Goal: Task Accomplishment & Management: Manage account settings

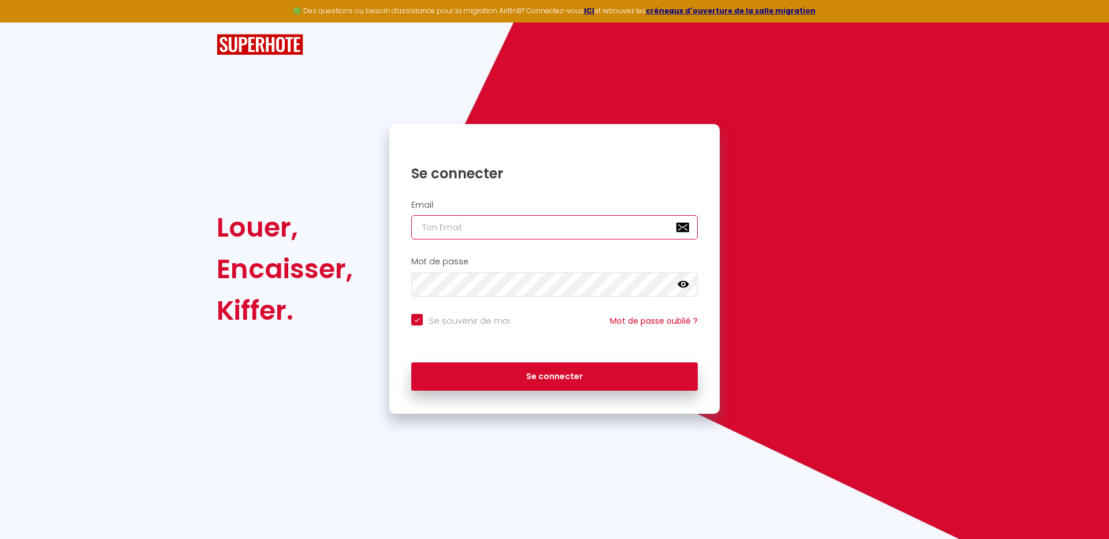
click at [462, 229] on input "email" at bounding box center [554, 227] width 286 height 24
paste input "[EMAIL_ADDRESS][DOMAIN_NAME]"
type input "[EMAIL_ADDRESS][DOMAIN_NAME]"
checkbox input "true"
type input "[EMAIL_ADDRESS][DOMAIN_NAME]"
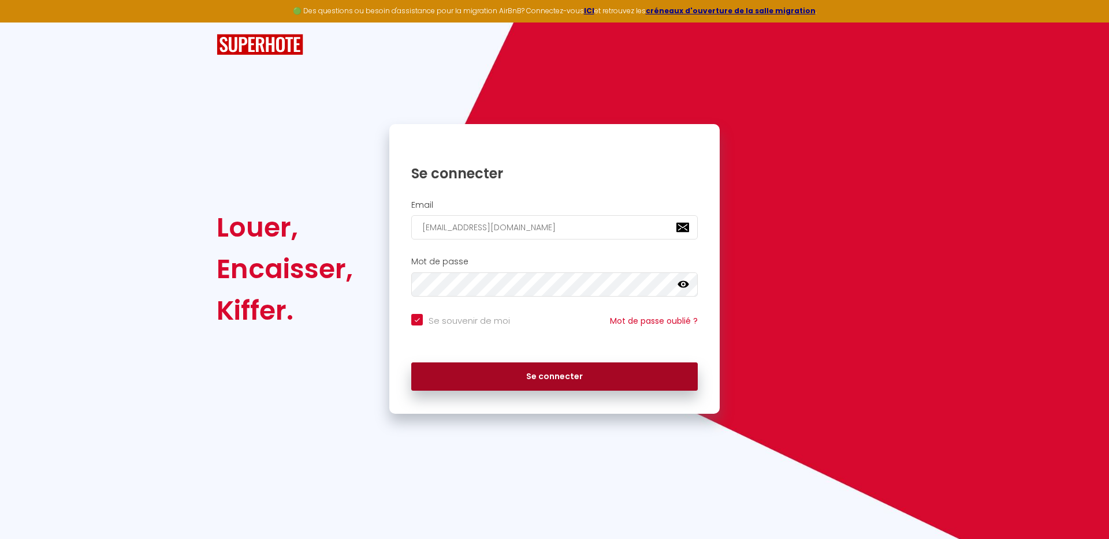
click at [598, 379] on button "Se connecter" at bounding box center [554, 377] width 286 height 29
checkbox input "true"
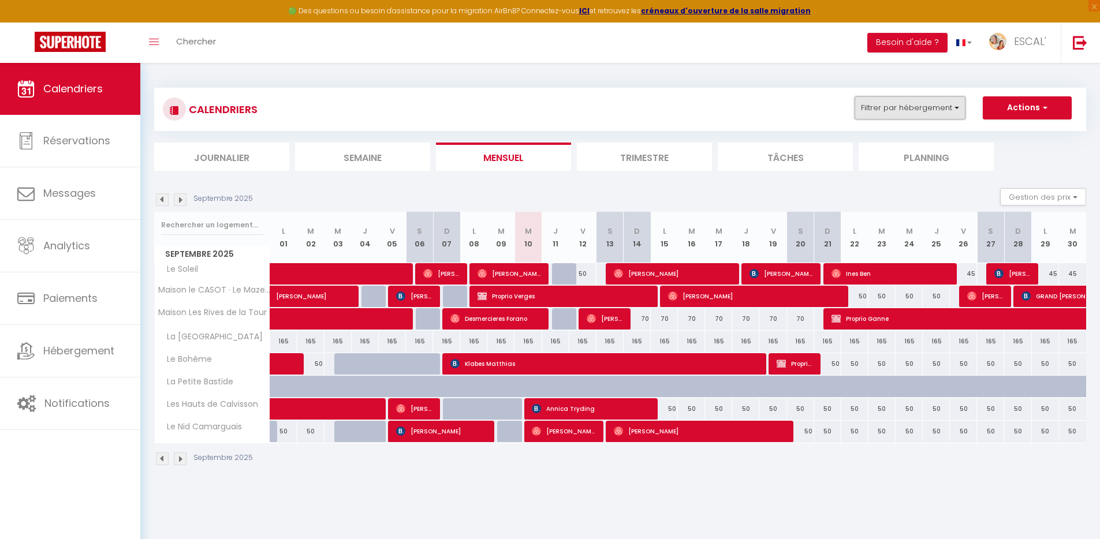
click at [917, 116] on button "Filtrer par hébergement" at bounding box center [910, 107] width 111 height 23
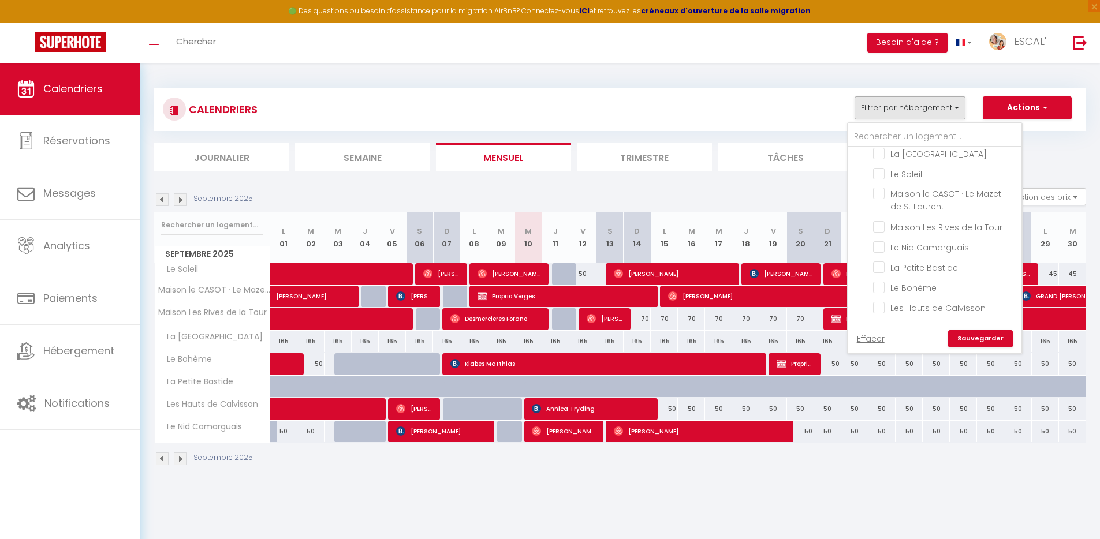
click at [833, 463] on div "Septembre 2025" at bounding box center [620, 461] width 932 height 34
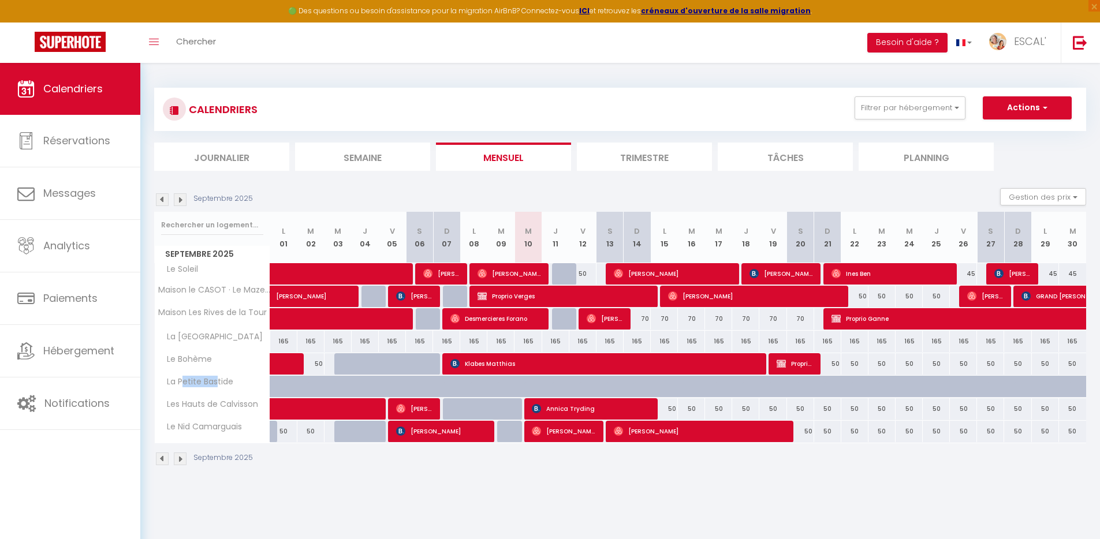
drag, startPoint x: 182, startPoint y: 381, endPoint x: 217, endPoint y: 380, distance: 34.7
click at [217, 380] on span "La Petite Bastide" at bounding box center [197, 382] width 80 height 13
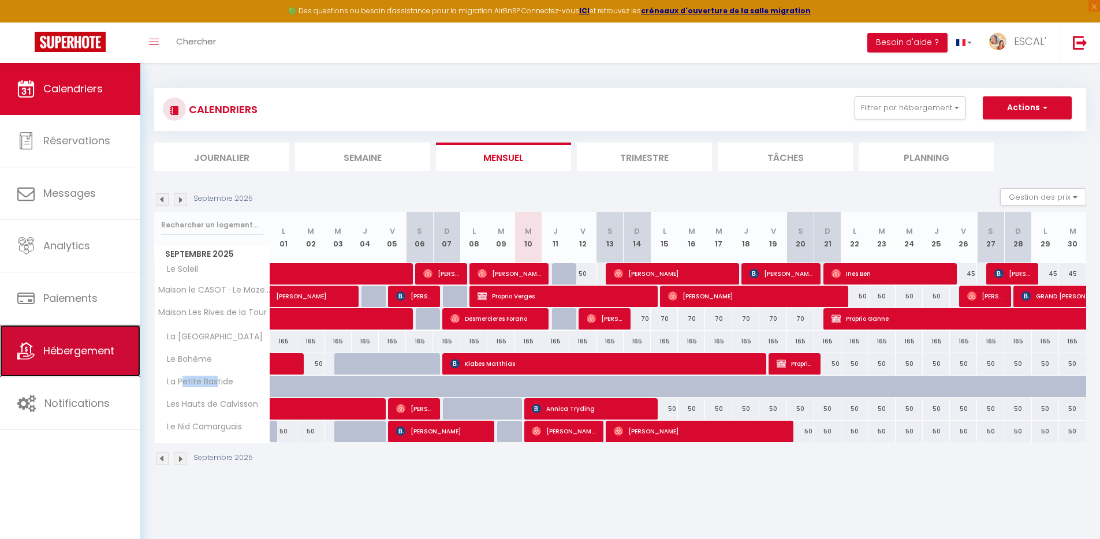
click at [61, 359] on link "Hébergement" at bounding box center [70, 351] width 140 height 52
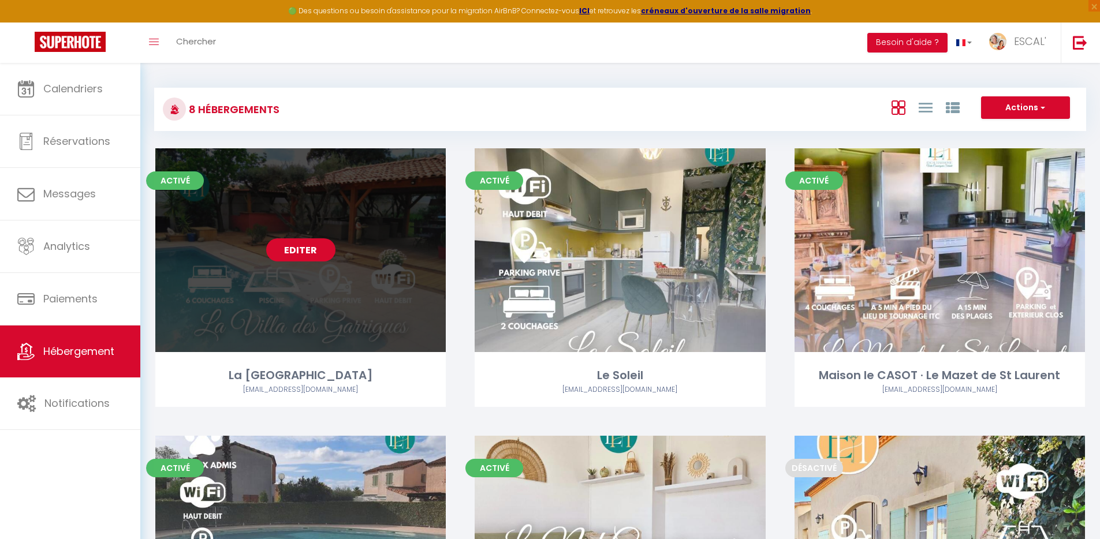
click at [313, 247] on link "Editer" at bounding box center [300, 250] width 69 height 23
click at [321, 250] on link "Editer" at bounding box center [300, 250] width 69 height 23
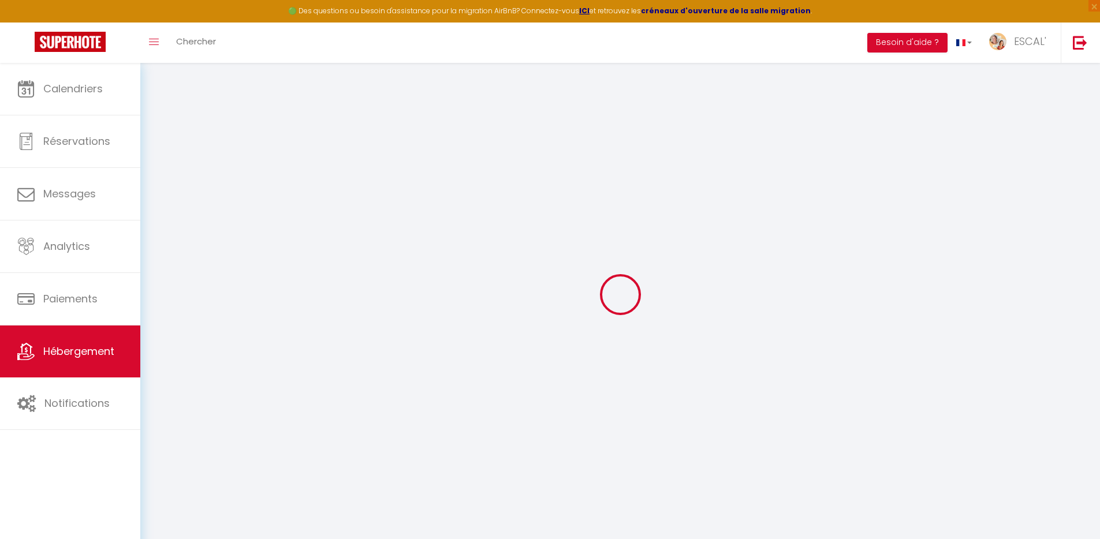
checkbox input "false"
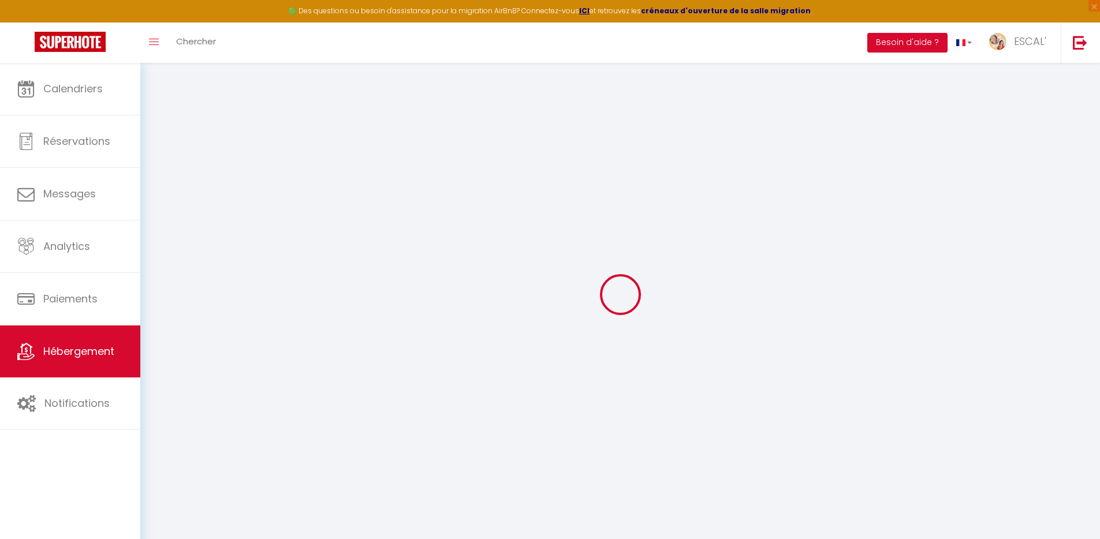
checkbox input "false"
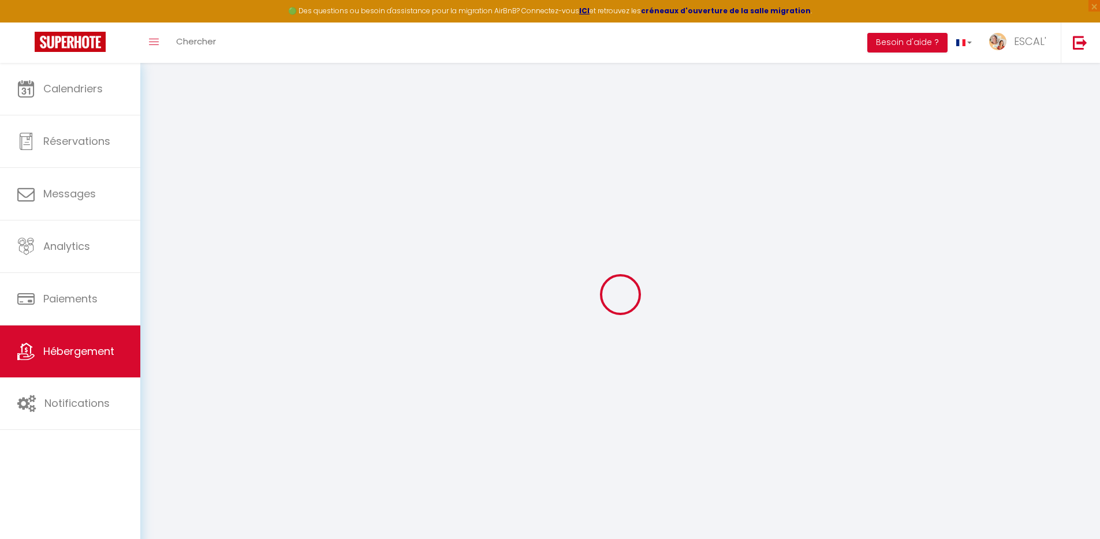
checkbox input "false"
select select "17:00"
select select "23:45"
select select "10:00"
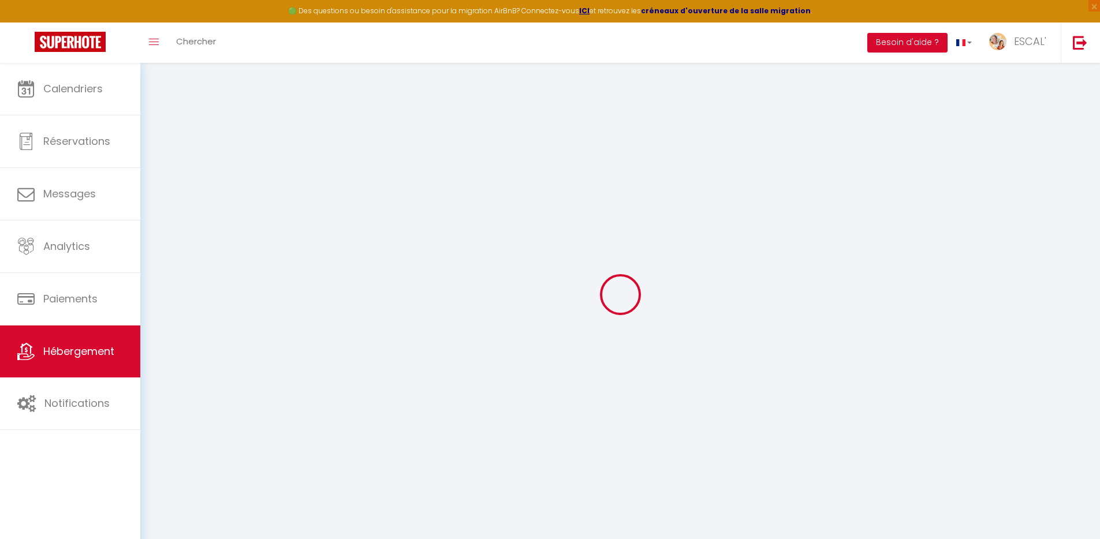
select select "30"
select select "120"
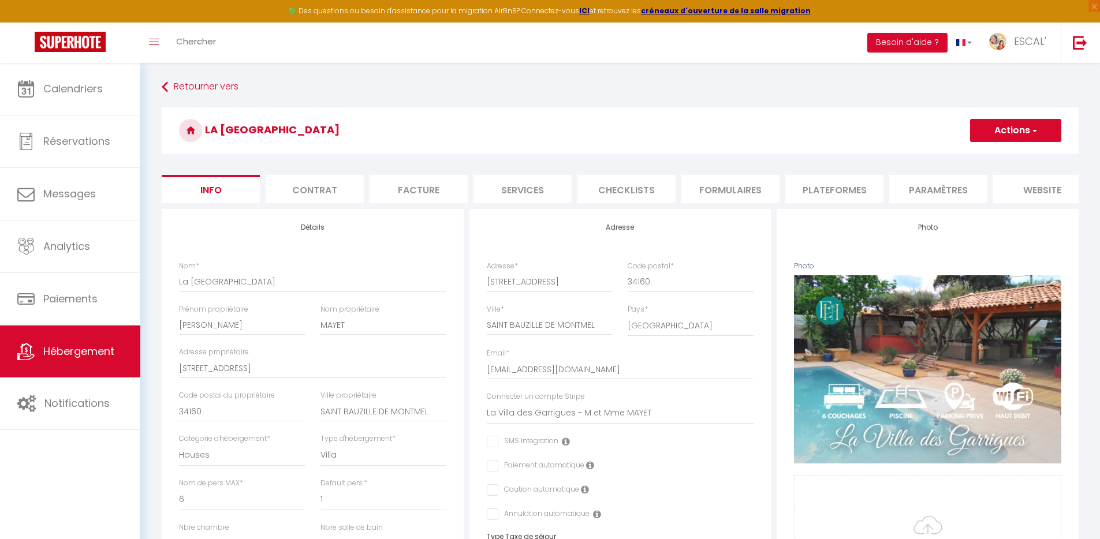
click at [847, 190] on li "Plateformes" at bounding box center [835, 189] width 98 height 28
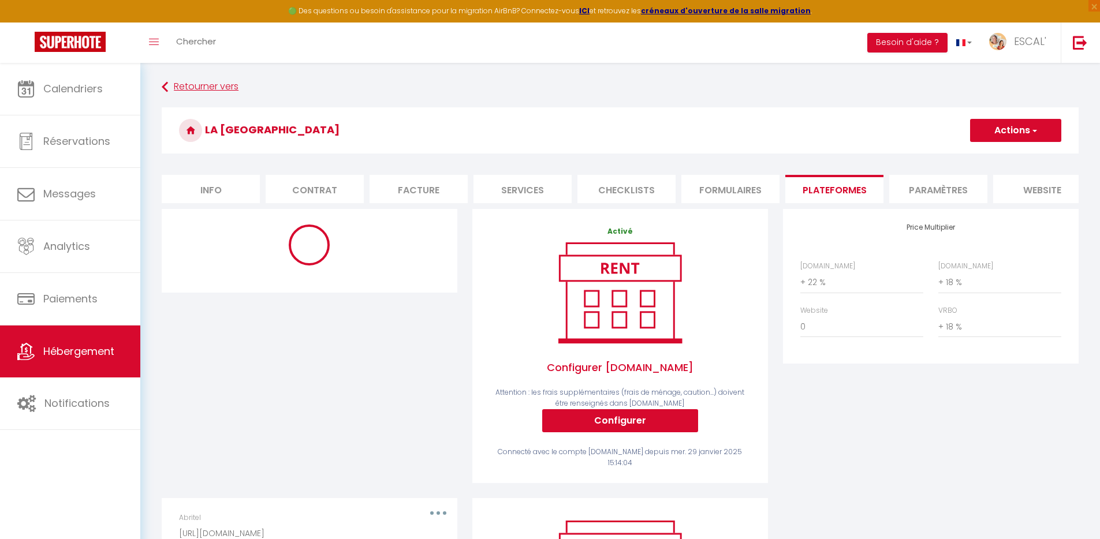
select select "365"
select select
select select "EUR"
select select
select select "7334-1330384094948426270"
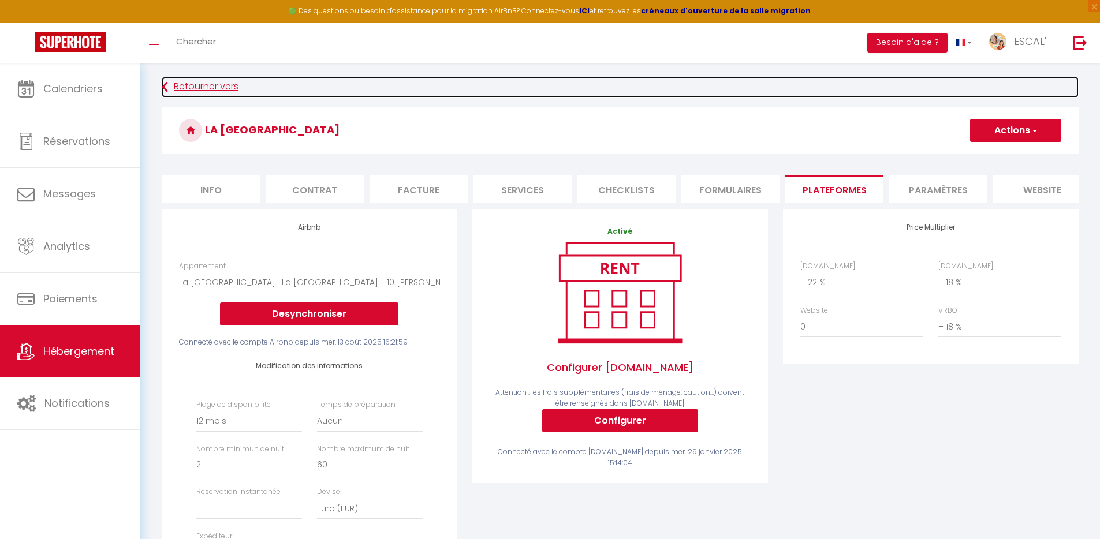
click at [214, 88] on link "Retourner vers" at bounding box center [620, 87] width 917 height 21
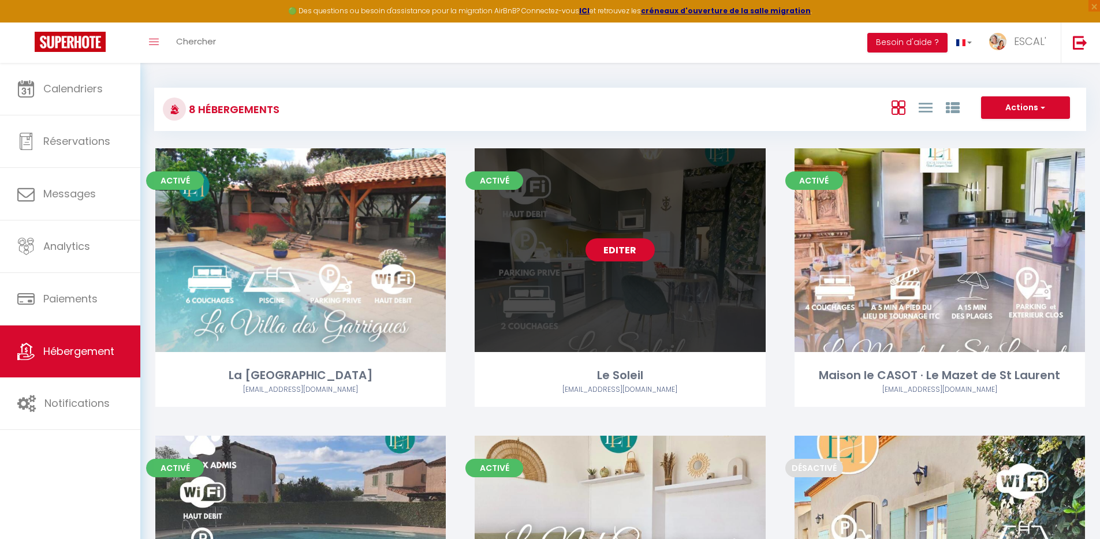
click at [635, 251] on link "Editer" at bounding box center [620, 250] width 69 height 23
click at [624, 254] on link "Editer" at bounding box center [620, 250] width 69 height 23
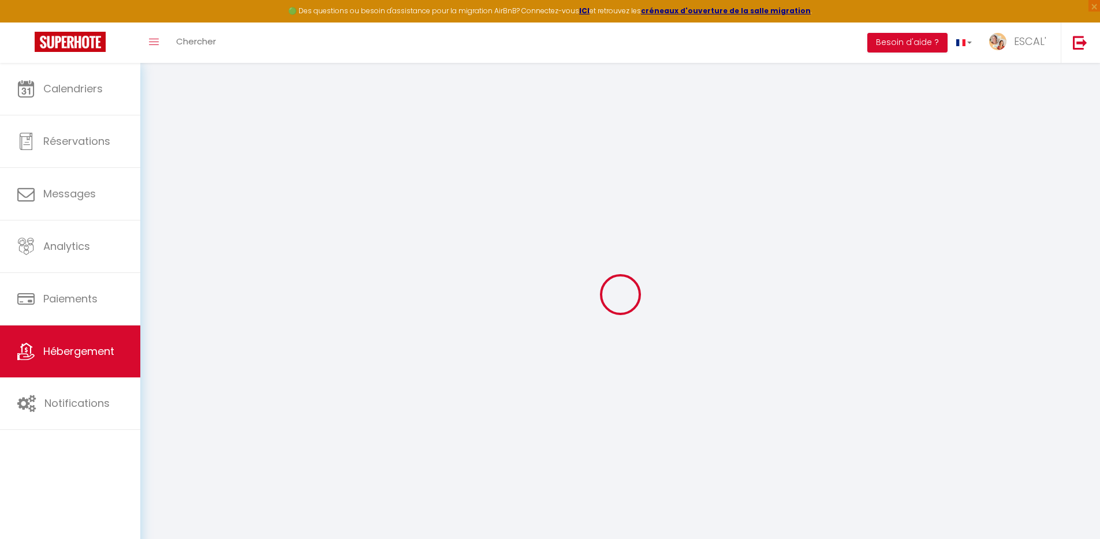
select select "12034-975286581504839985"
select select
checkbox input "false"
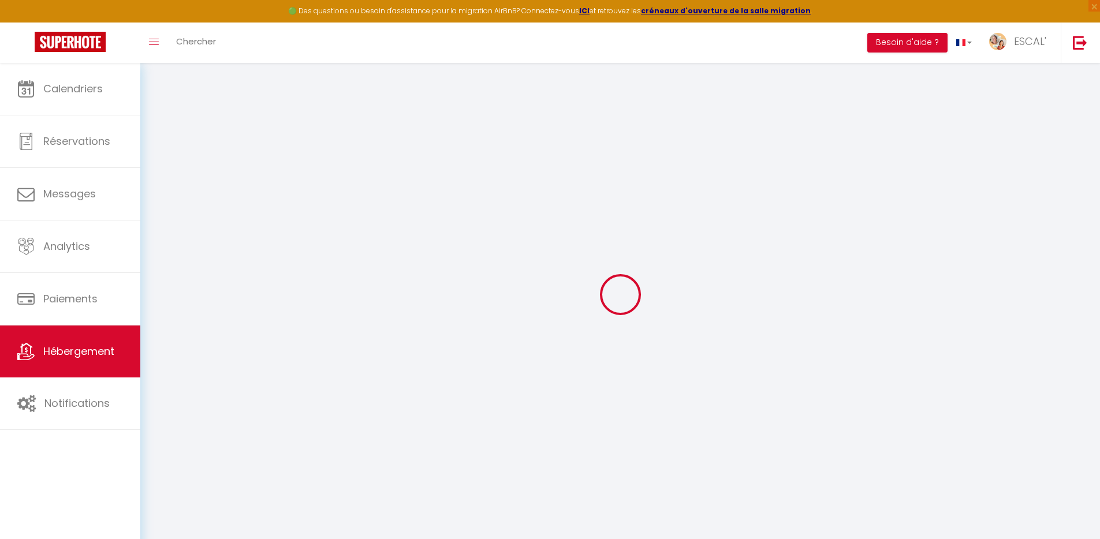
checkbox input "false"
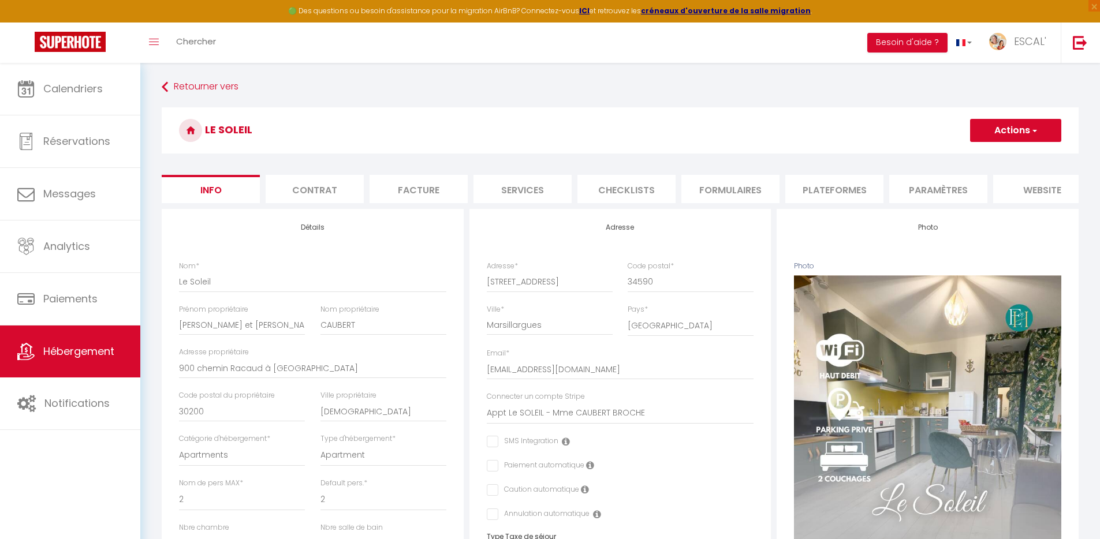
click at [842, 188] on li "Plateformes" at bounding box center [835, 189] width 98 height 28
select select
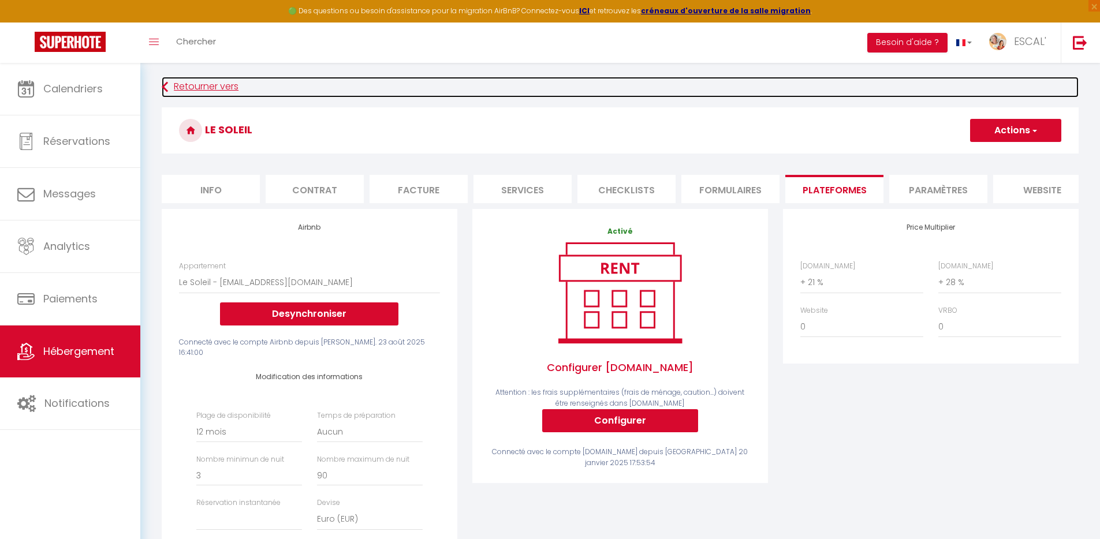
click at [209, 86] on link "Retourner vers" at bounding box center [620, 87] width 917 height 21
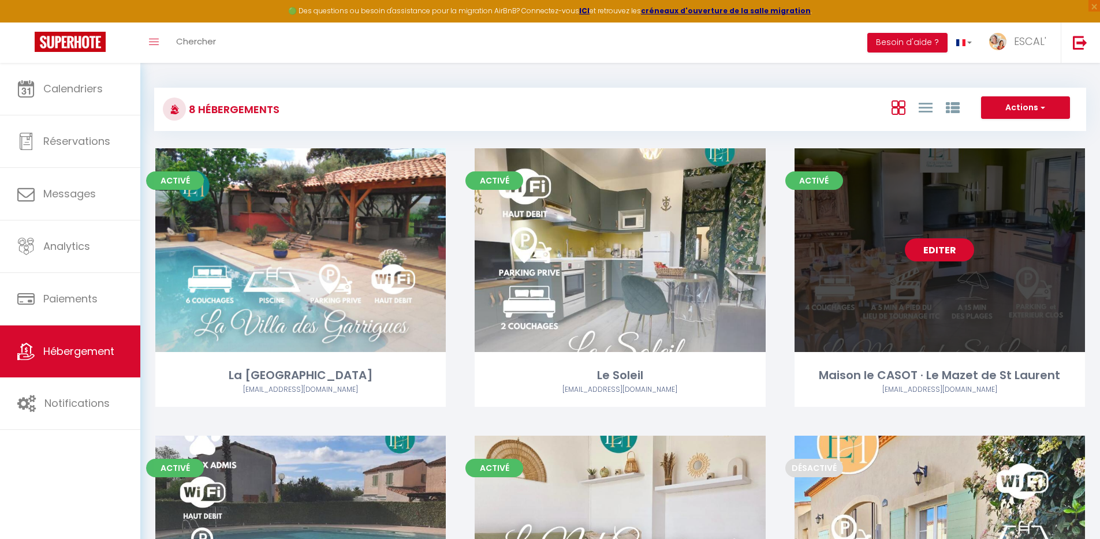
click at [950, 251] on link "Editer" at bounding box center [939, 250] width 69 height 23
click at [932, 257] on link "Editer" at bounding box center [939, 250] width 69 height 23
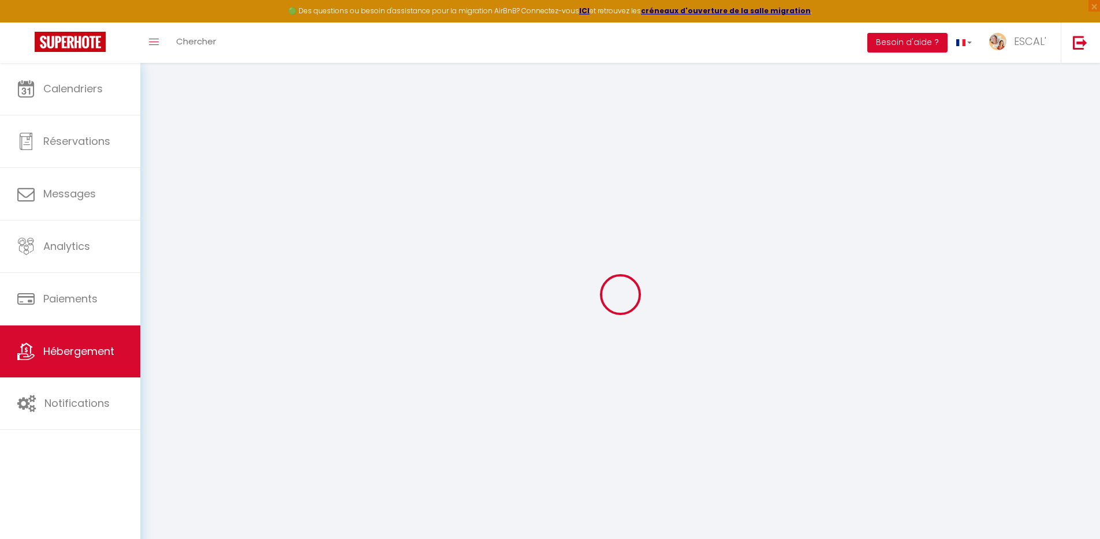
checkbox input "false"
select select "16:00"
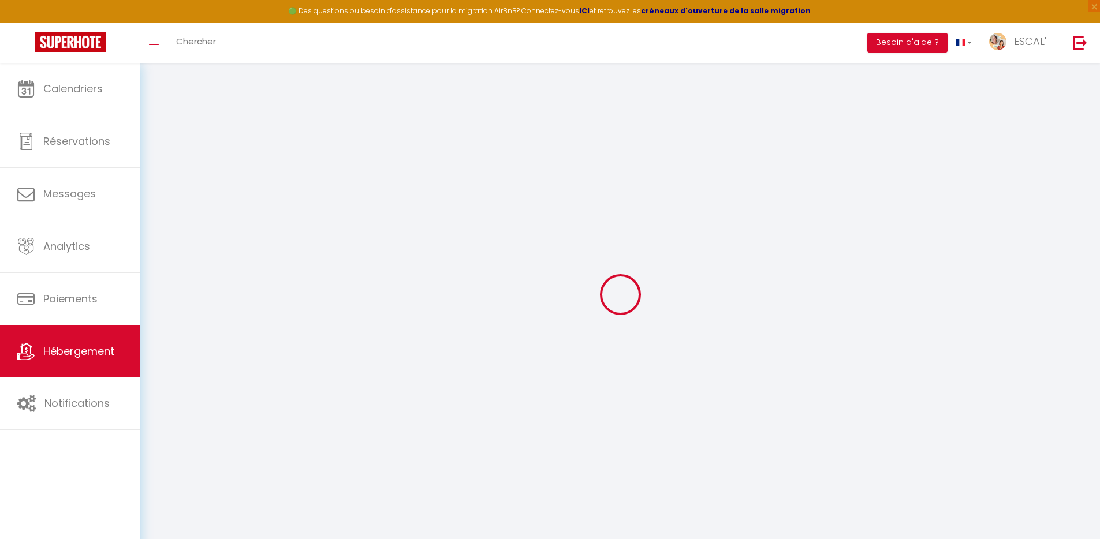
select select
select select "10:00"
select select "30"
select select "120"
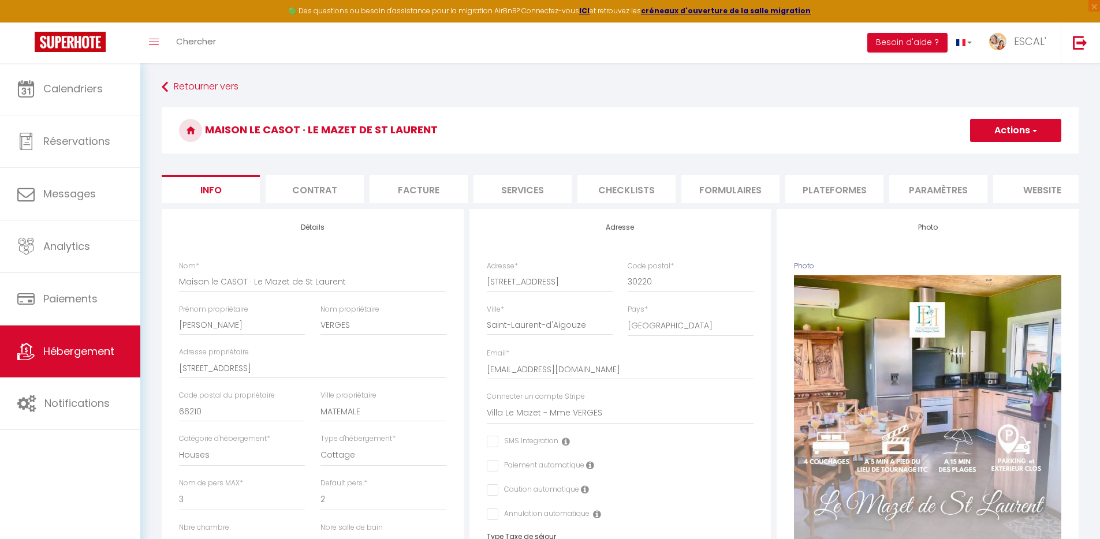
click at [844, 192] on li "Plateformes" at bounding box center [835, 189] width 98 height 28
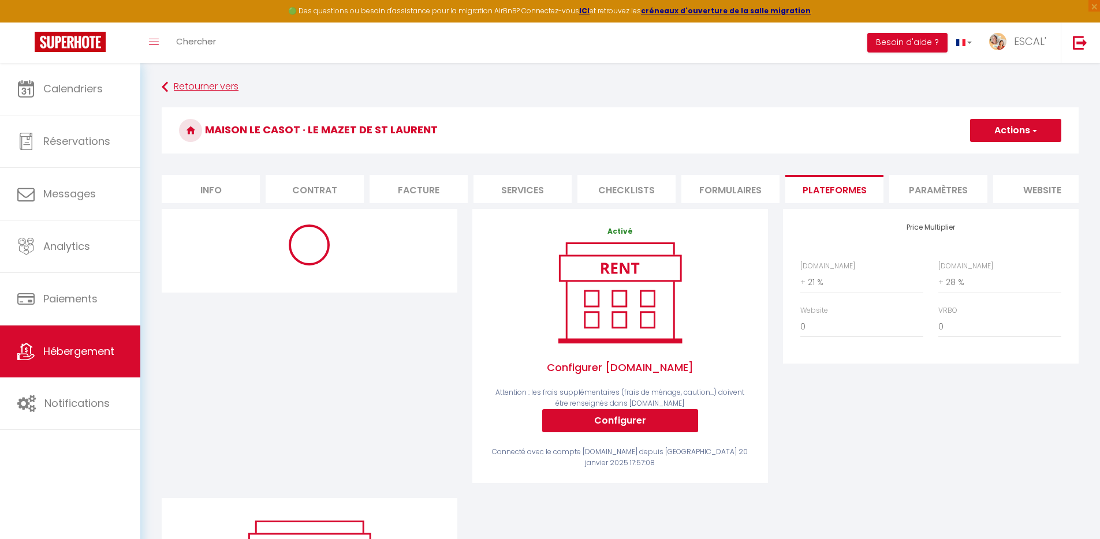
select select "365"
select select "well_reviewed_guests"
select select "EUR"
select select
select select "12045-1153566681290140080"
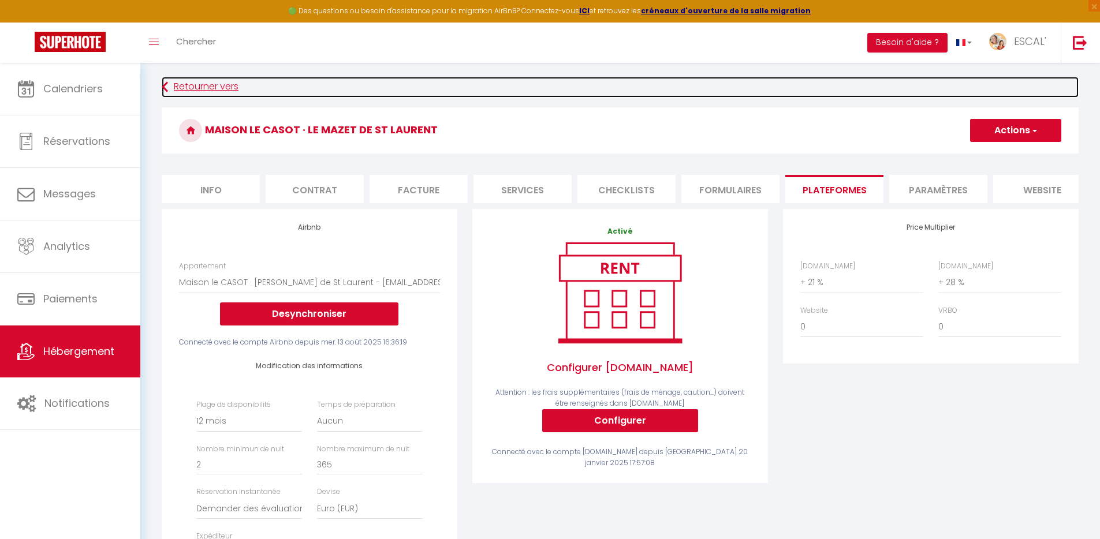
click at [217, 85] on link "Retourner vers" at bounding box center [620, 87] width 917 height 21
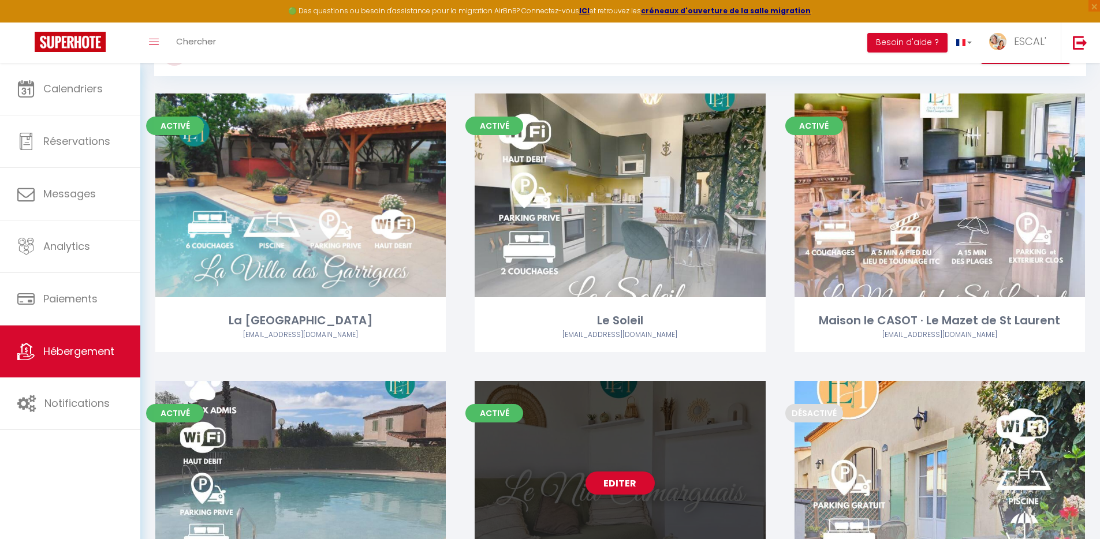
scroll to position [226, 0]
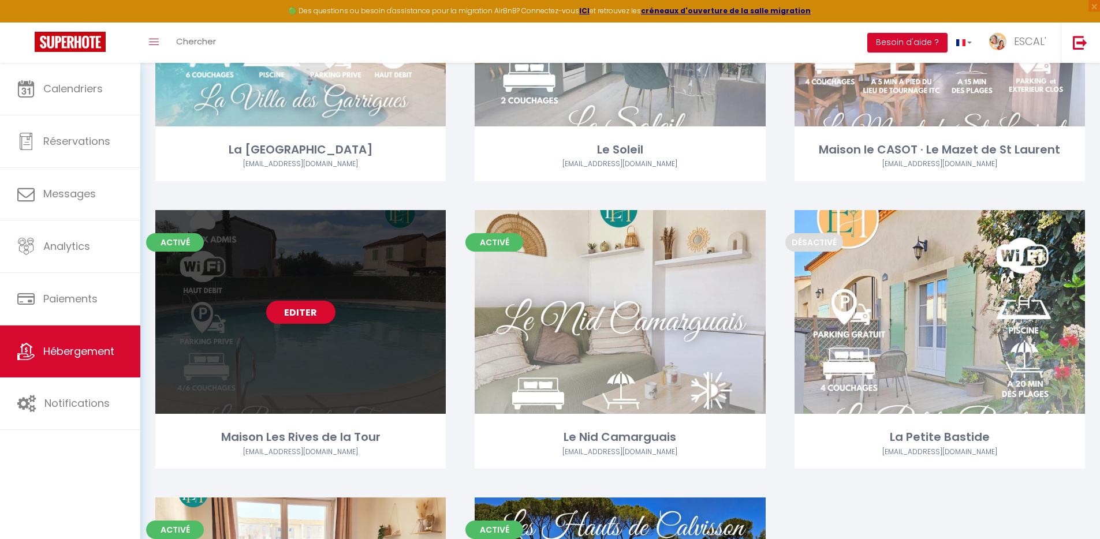
click at [304, 315] on link "Editer" at bounding box center [300, 312] width 69 height 23
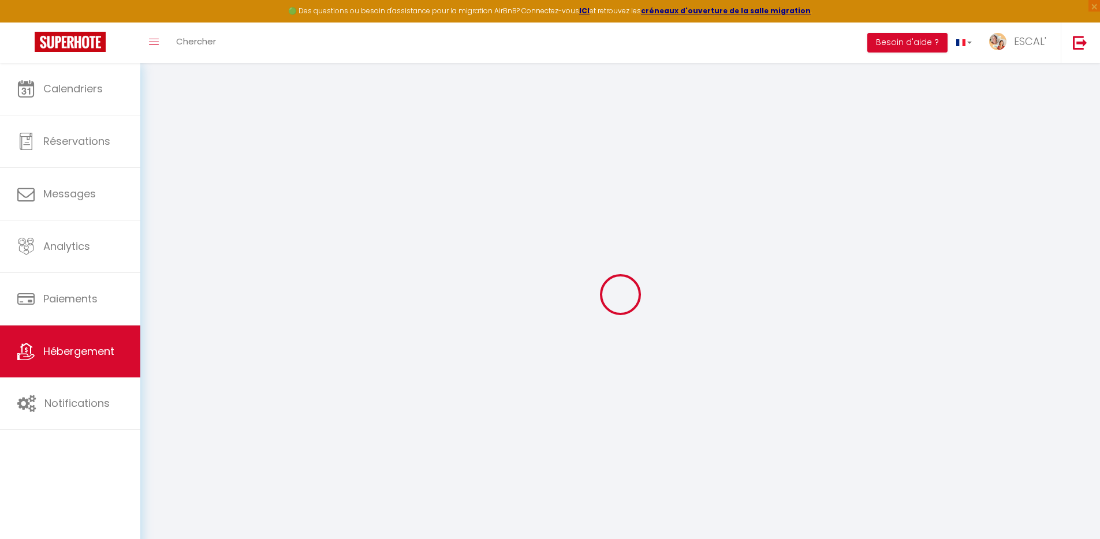
checkbox input "false"
select select "15:00"
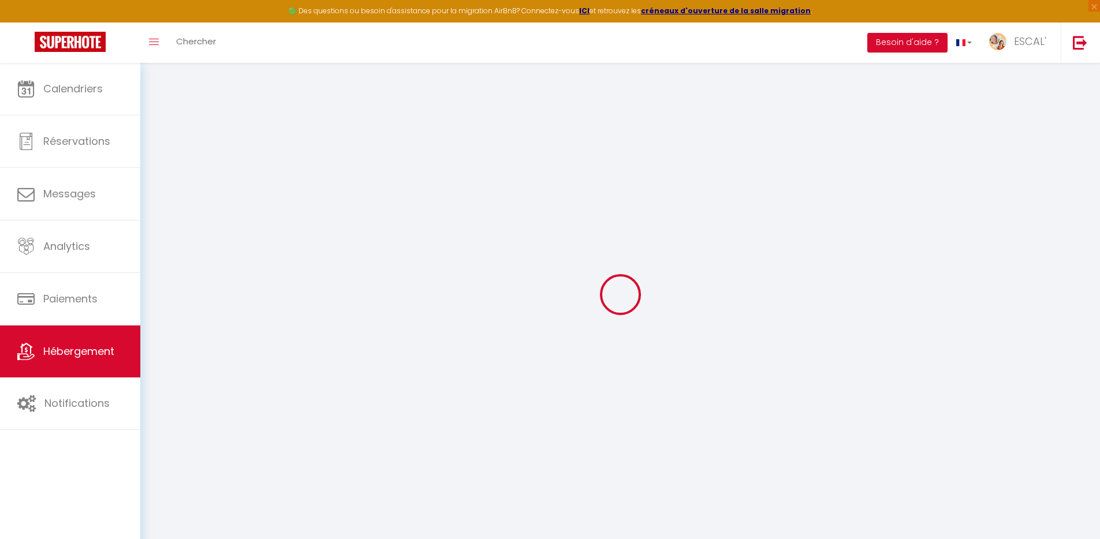
select select
select select "11:00"
select select "30"
select select "120"
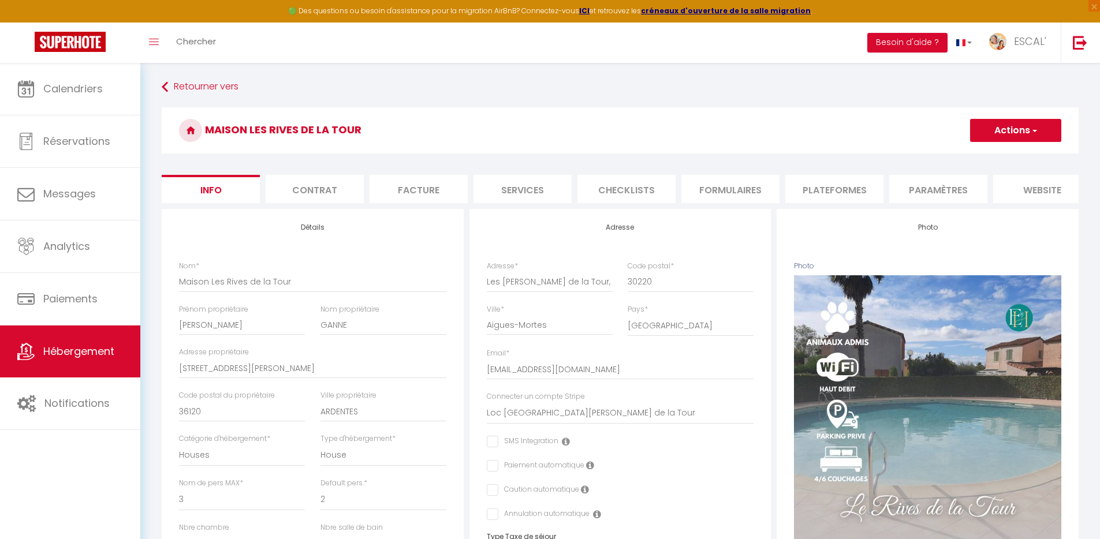
click at [821, 194] on li "Plateformes" at bounding box center [835, 189] width 98 height 28
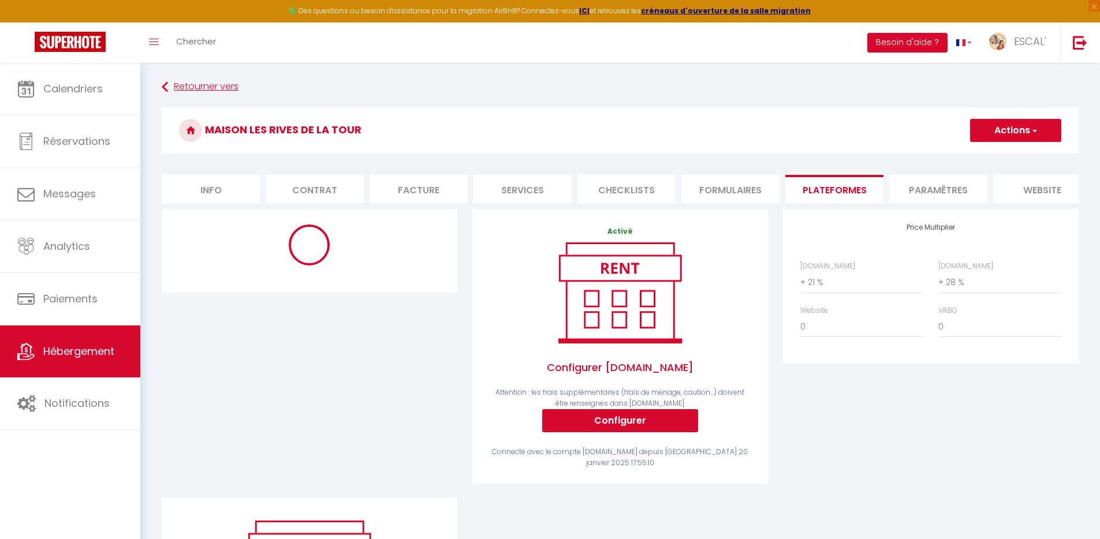
select select "365"
select select "well_reviewed_guests"
select select "EUR"
select select
select select "7334-1300777733145548230"
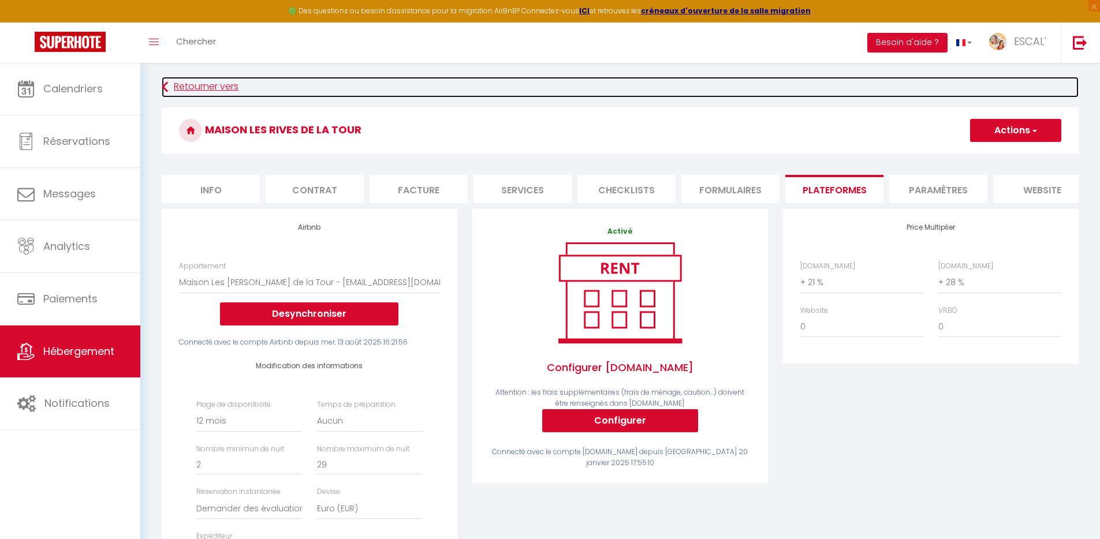
click at [211, 87] on link "Retourner vers" at bounding box center [620, 87] width 917 height 21
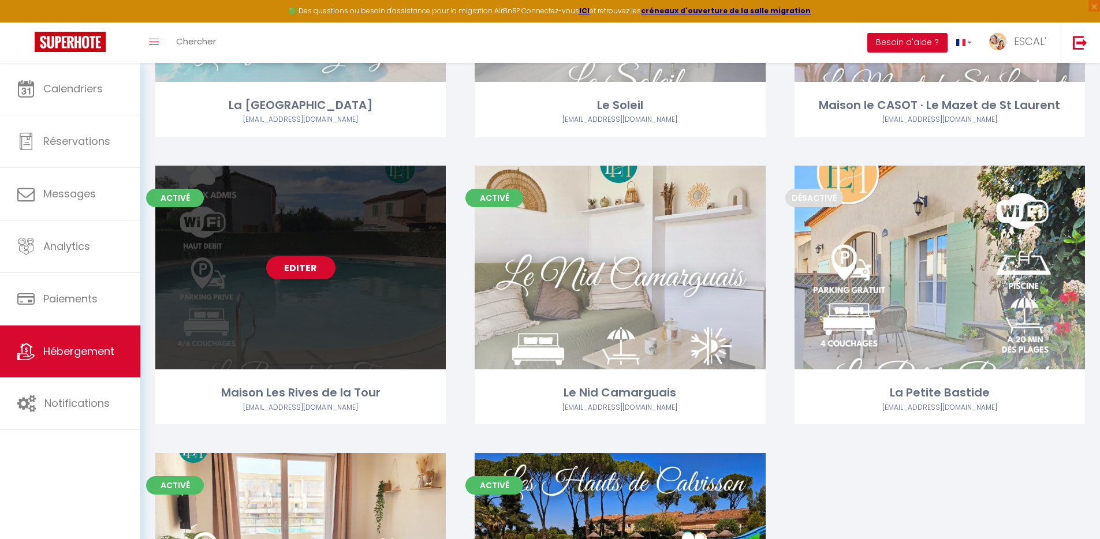
scroll to position [295, 0]
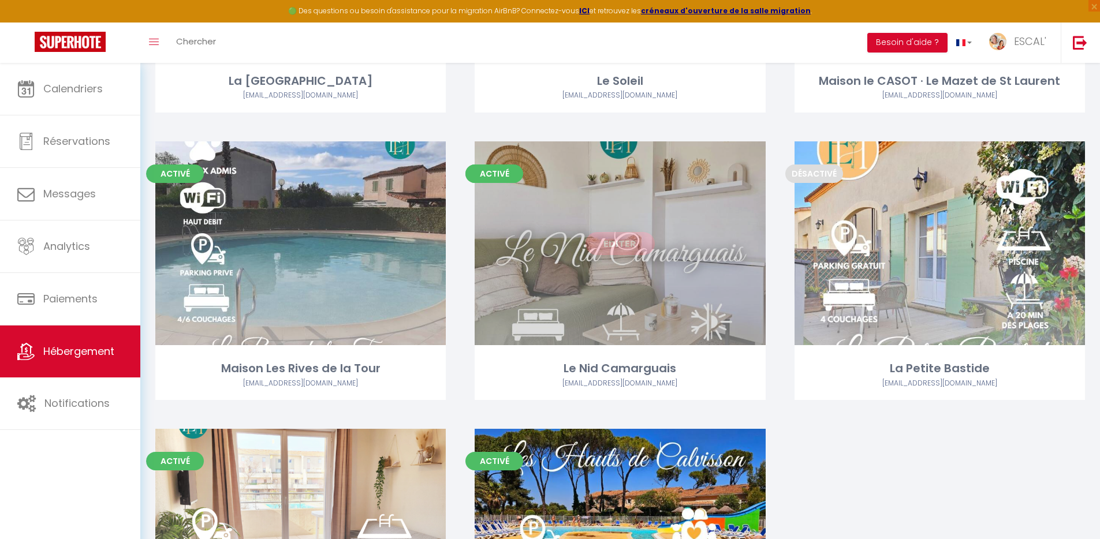
click at [620, 245] on link "Editer" at bounding box center [620, 243] width 69 height 23
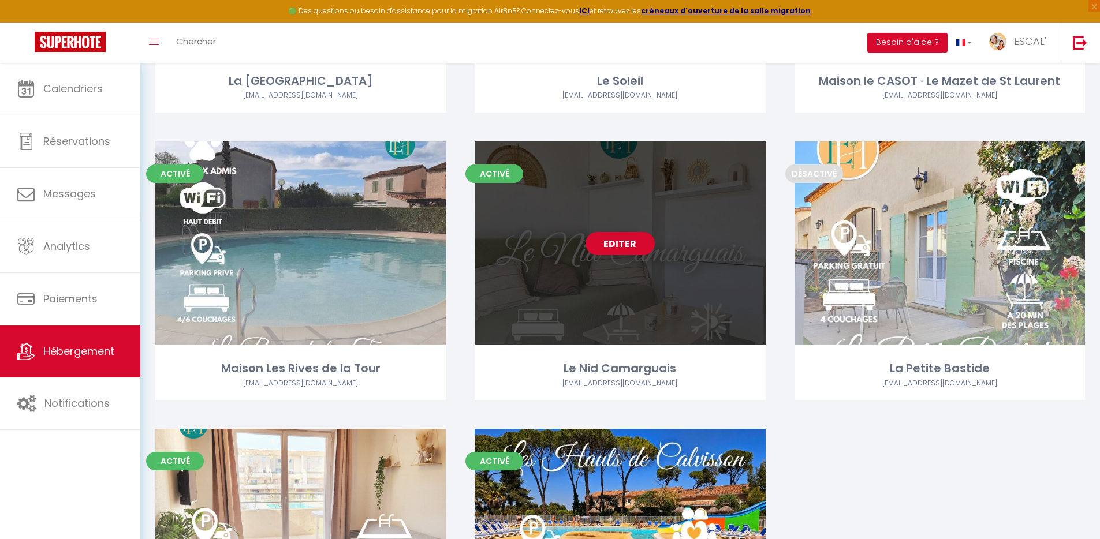
click at [624, 245] on link "Editer" at bounding box center [620, 243] width 69 height 23
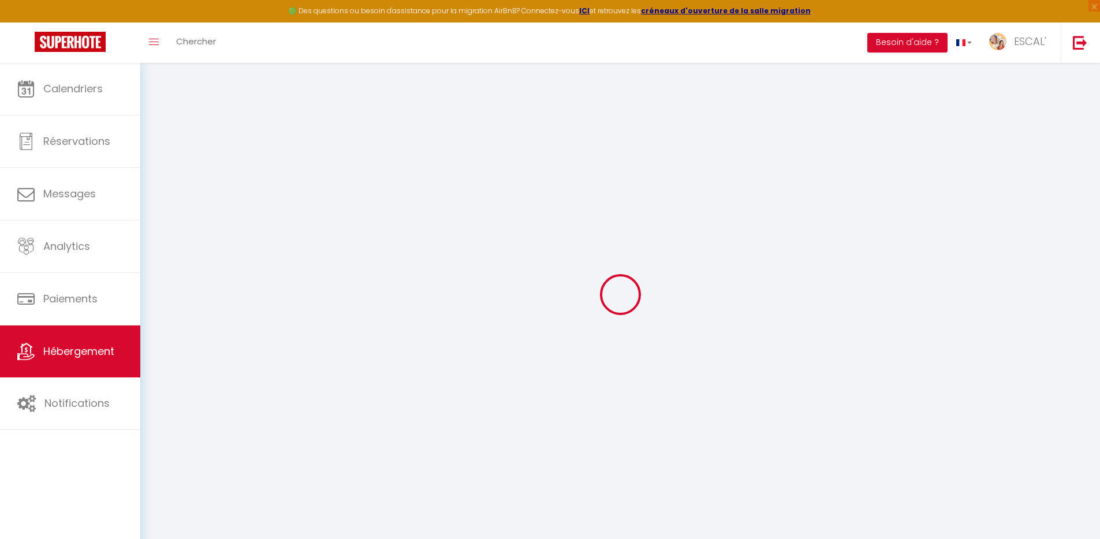
checkbox input "false"
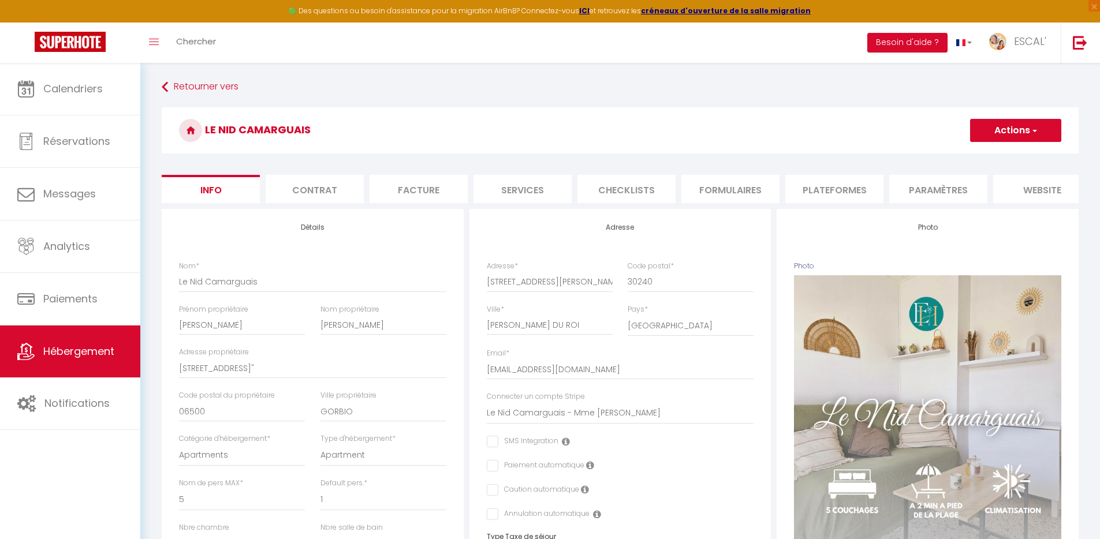
scroll to position [0, 1]
click at [828, 196] on li "Plateformes" at bounding box center [834, 189] width 98 height 28
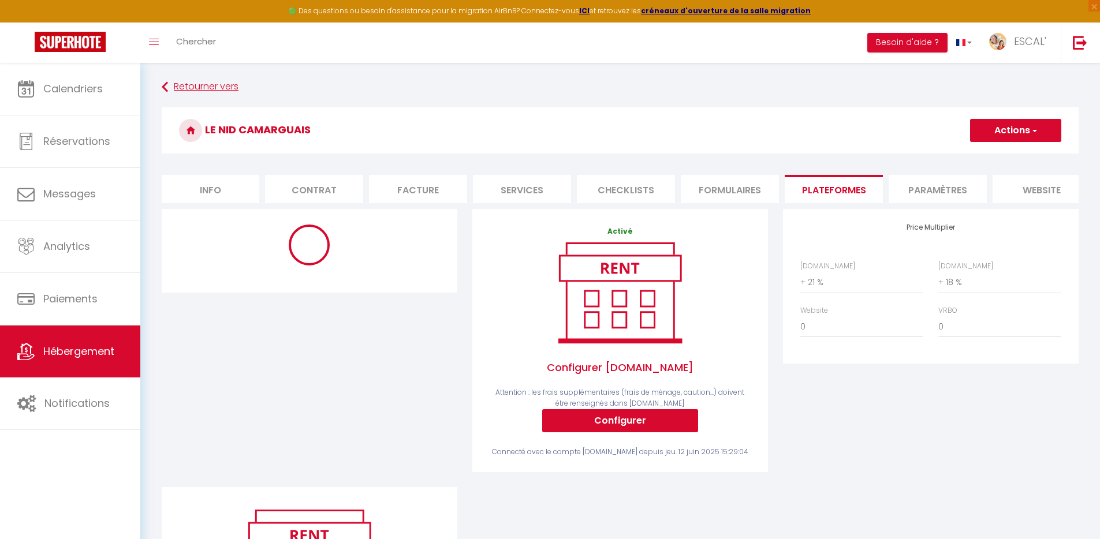
select select
select select "EUR"
select select
select select "12042-1398383831578772028"
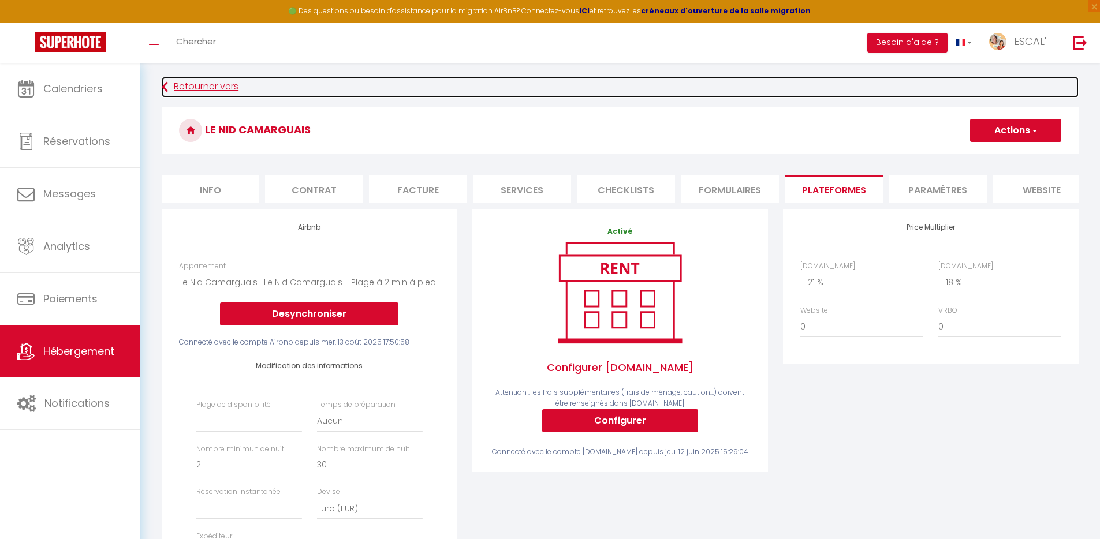
click at [203, 88] on link "Retourner vers" at bounding box center [620, 87] width 917 height 21
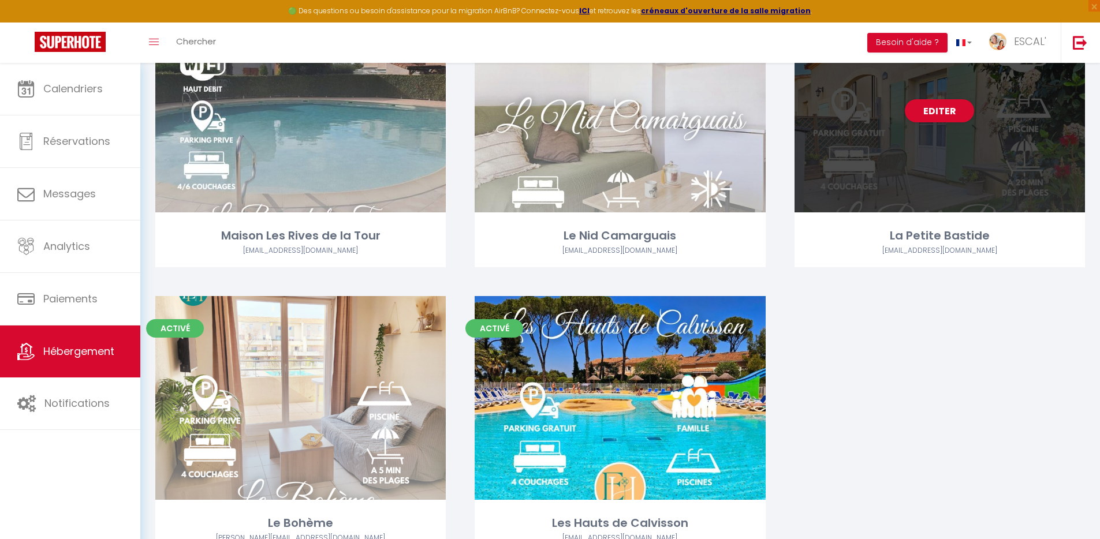
scroll to position [432, 0]
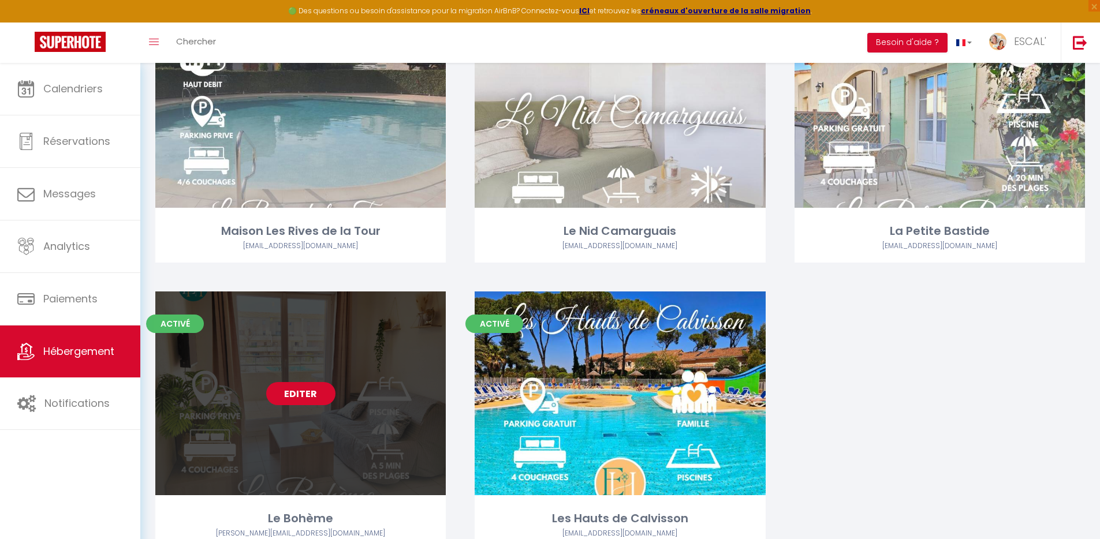
click at [297, 386] on link "Editer" at bounding box center [300, 393] width 69 height 23
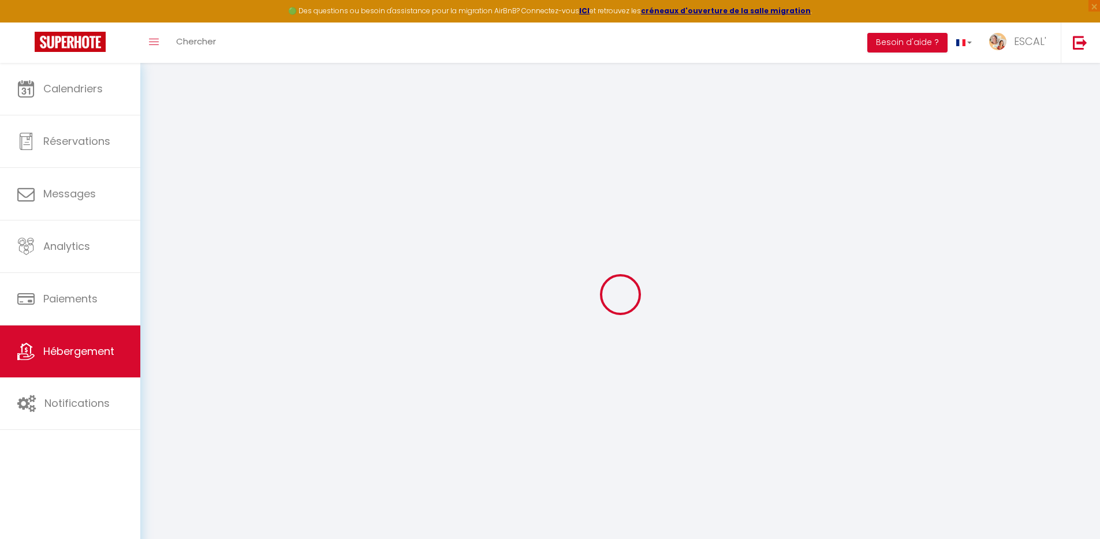
checkbox input "false"
select select "16:00"
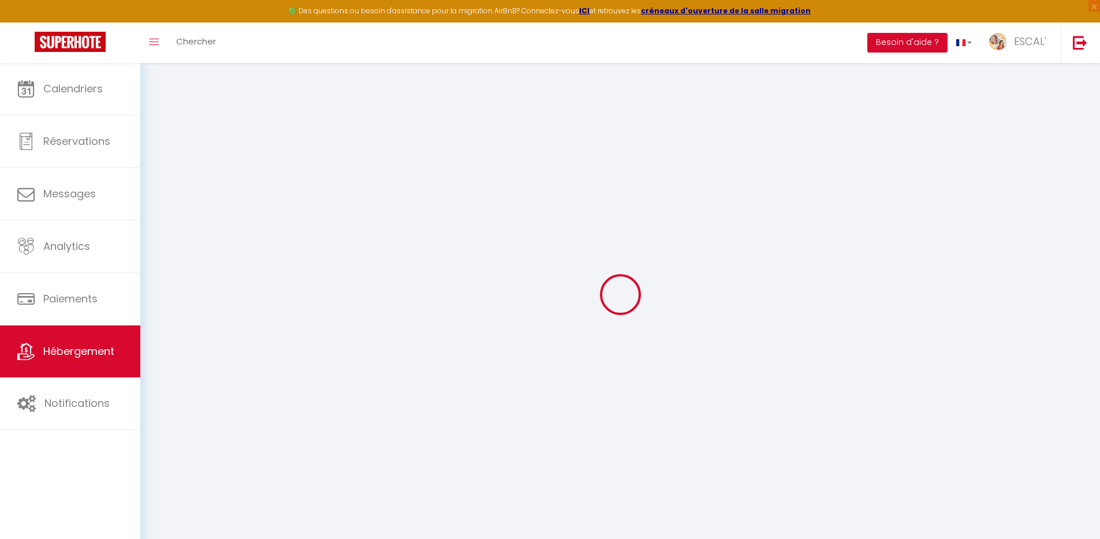
select select "23:45"
select select "10:00"
select select "15"
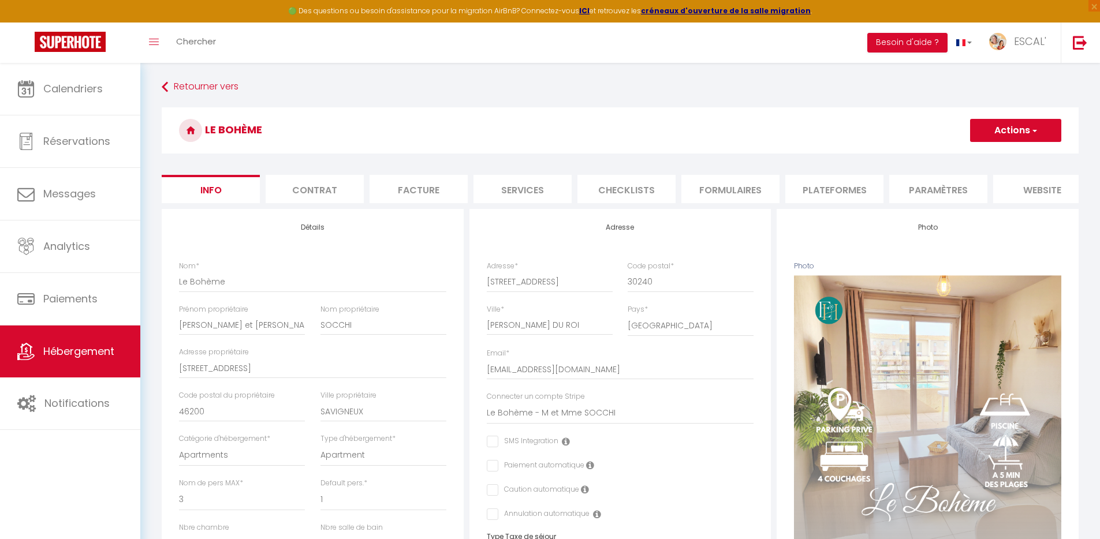
click at [825, 187] on li "Plateformes" at bounding box center [835, 189] width 98 height 28
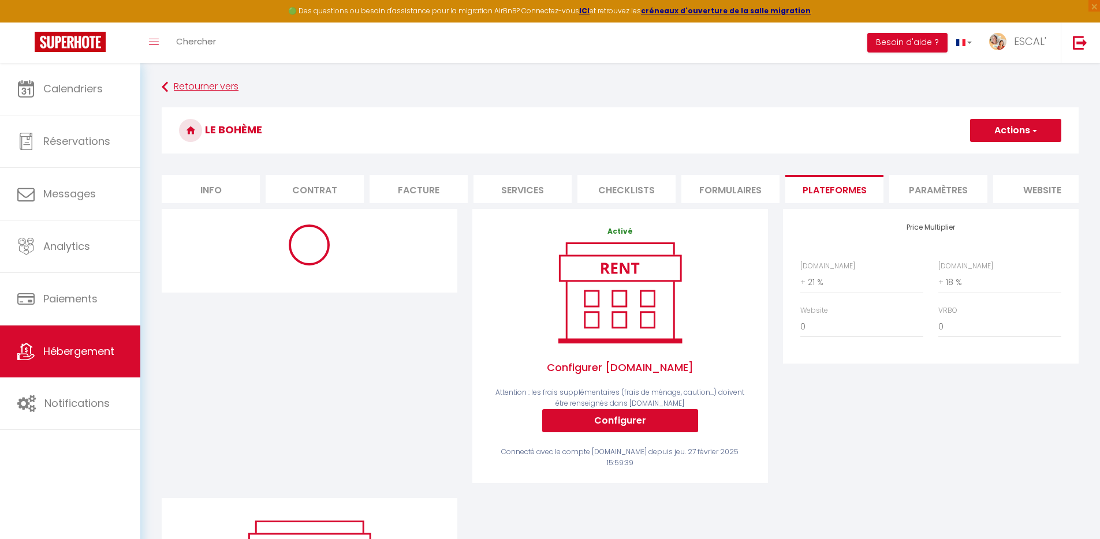
select select "365"
select select "well_reviewed_guests"
select select "EUR"
select select
select select "12040-1361559056373050666"
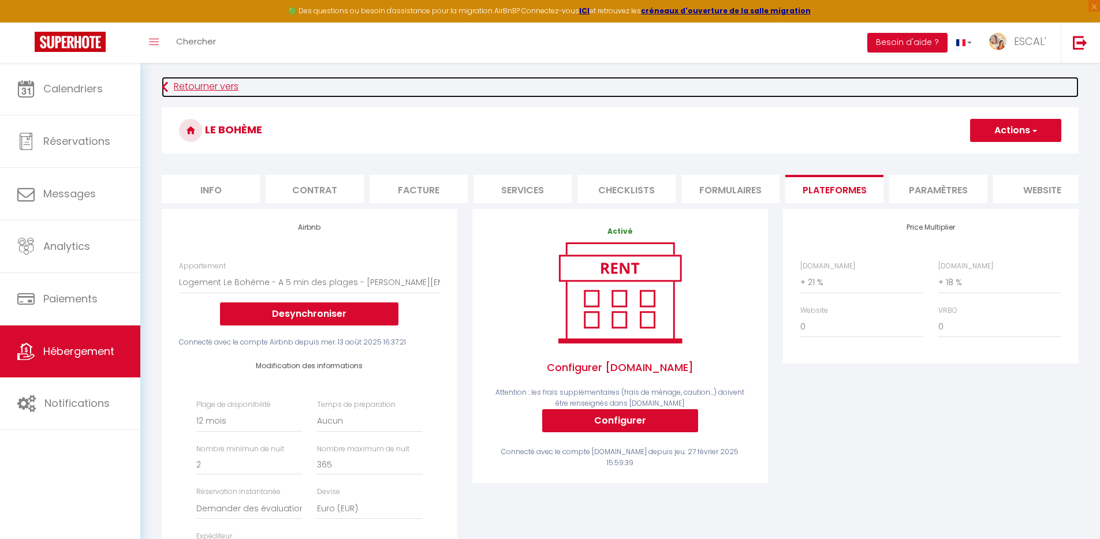
click at [223, 85] on link "Retourner vers" at bounding box center [620, 87] width 917 height 21
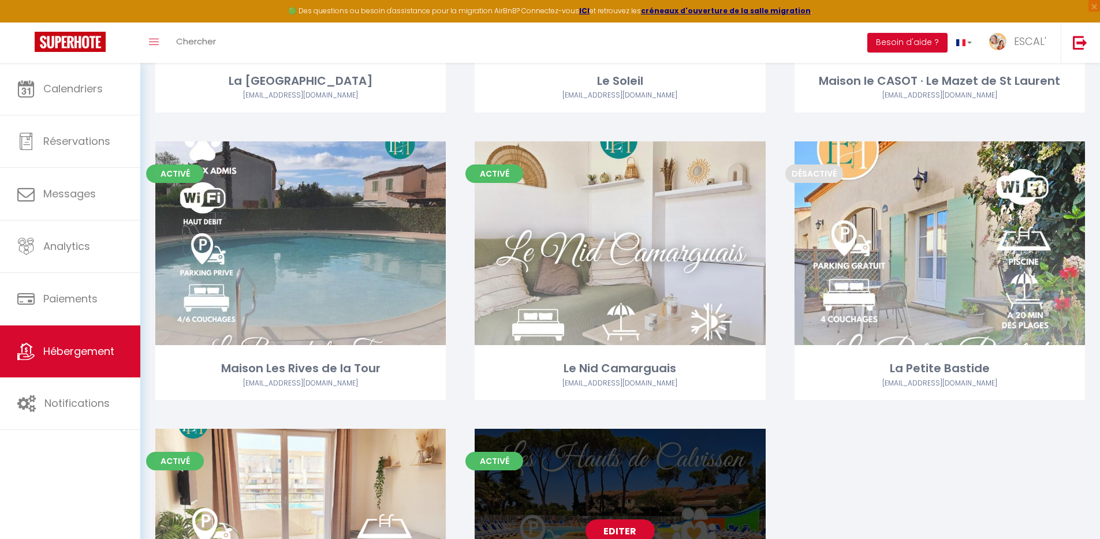
scroll to position [486, 0]
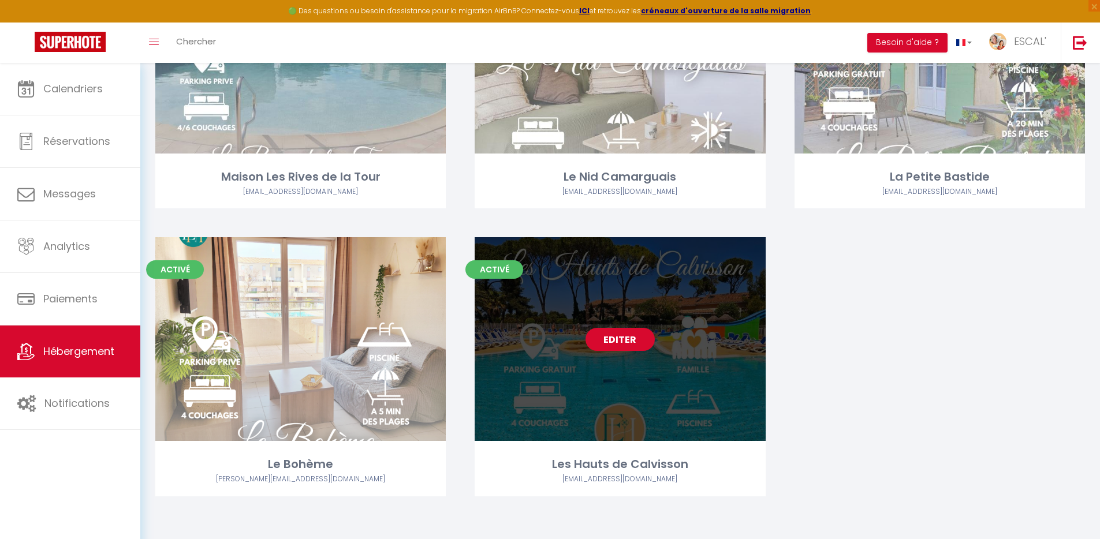
click at [616, 332] on link "Editer" at bounding box center [620, 339] width 69 height 23
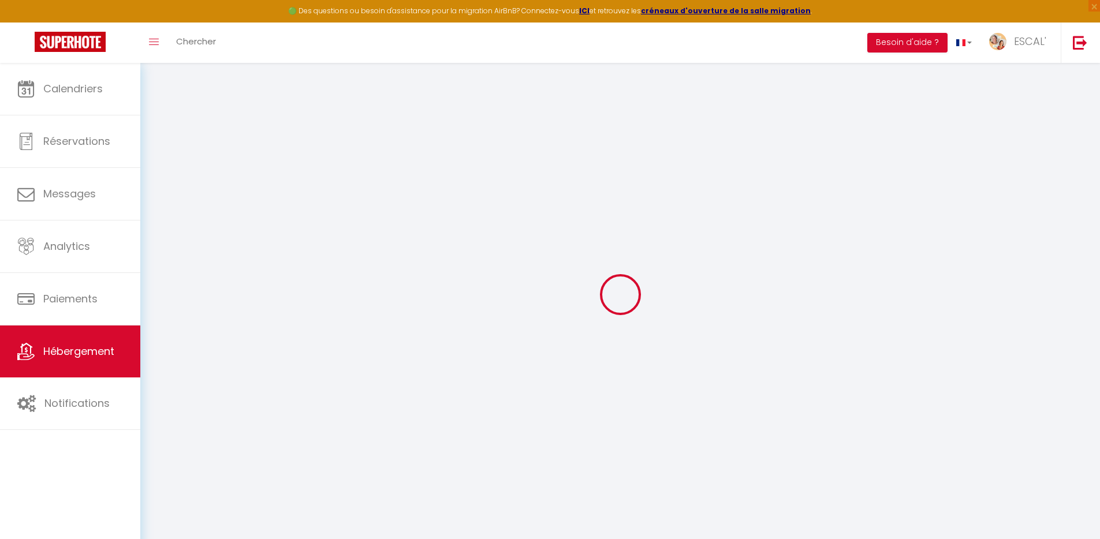
checkbox input "false"
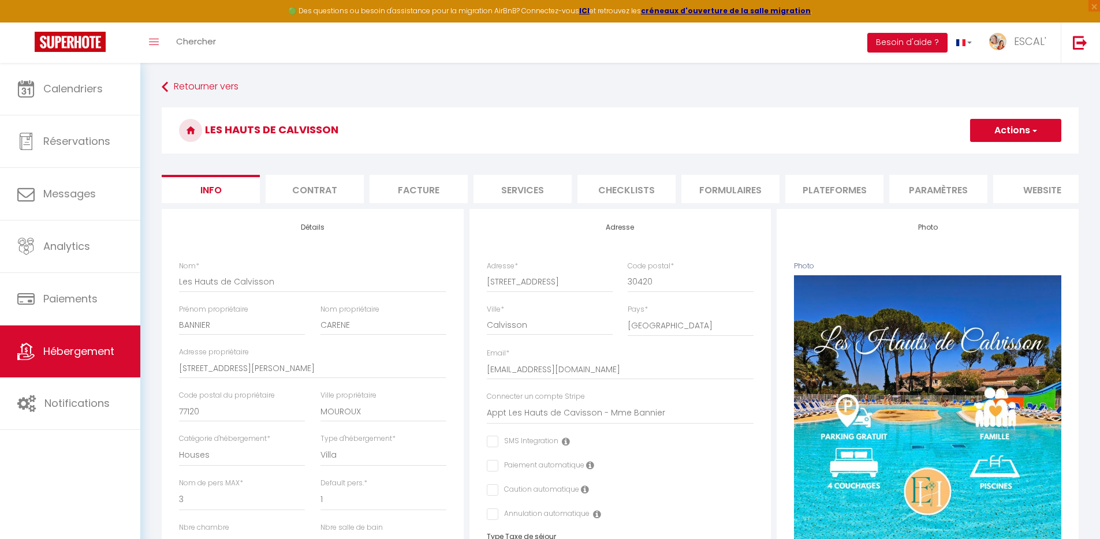
click at [920, 185] on li "Paramètres" at bounding box center [939, 189] width 98 height 28
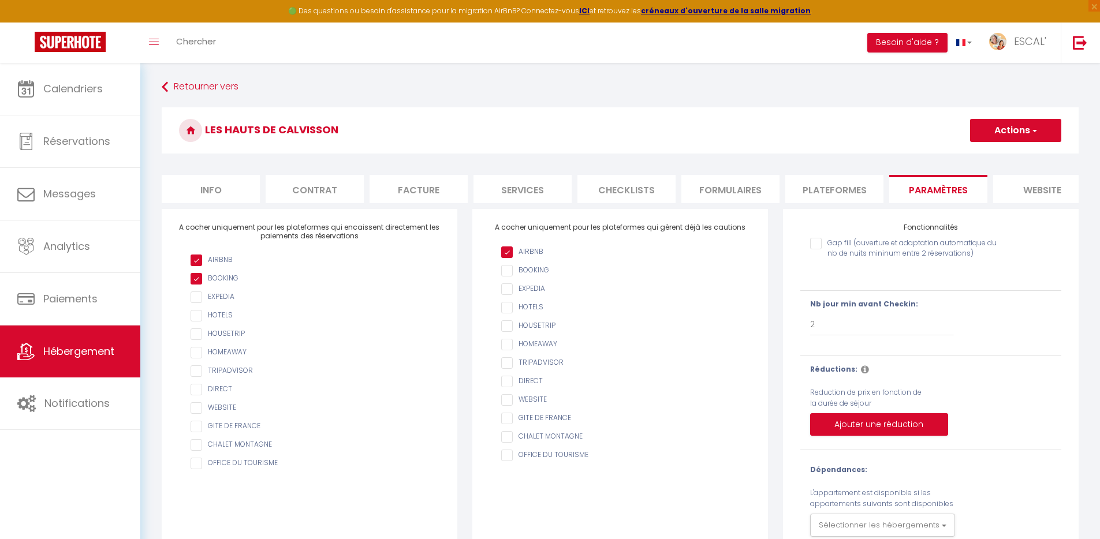
click at [824, 187] on li "Plateformes" at bounding box center [835, 189] width 98 height 28
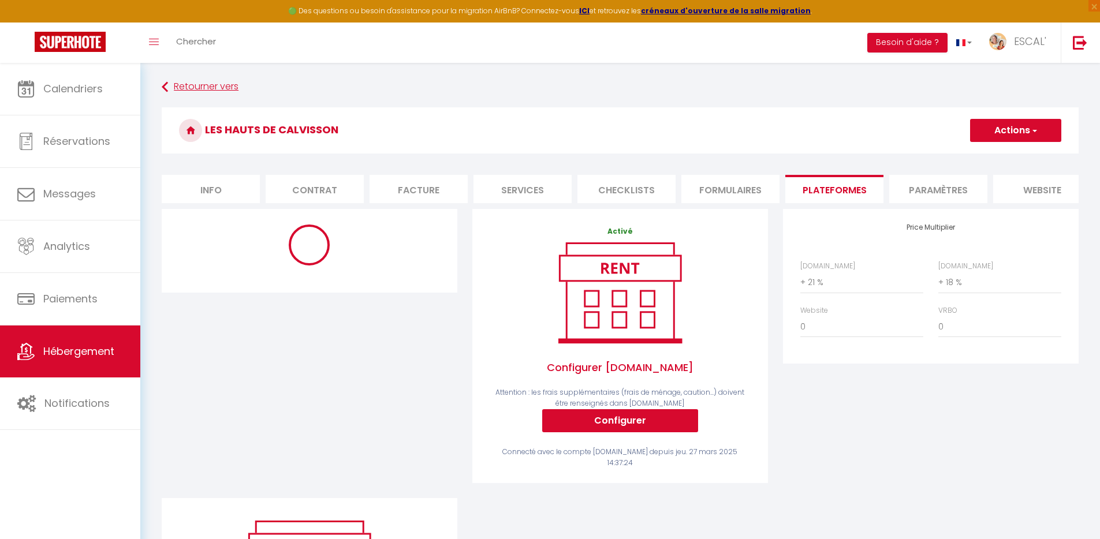
select select "365"
select select "well_reviewed_guests"
select select "EUR"
select select
select select "12047-1381141022315378911"
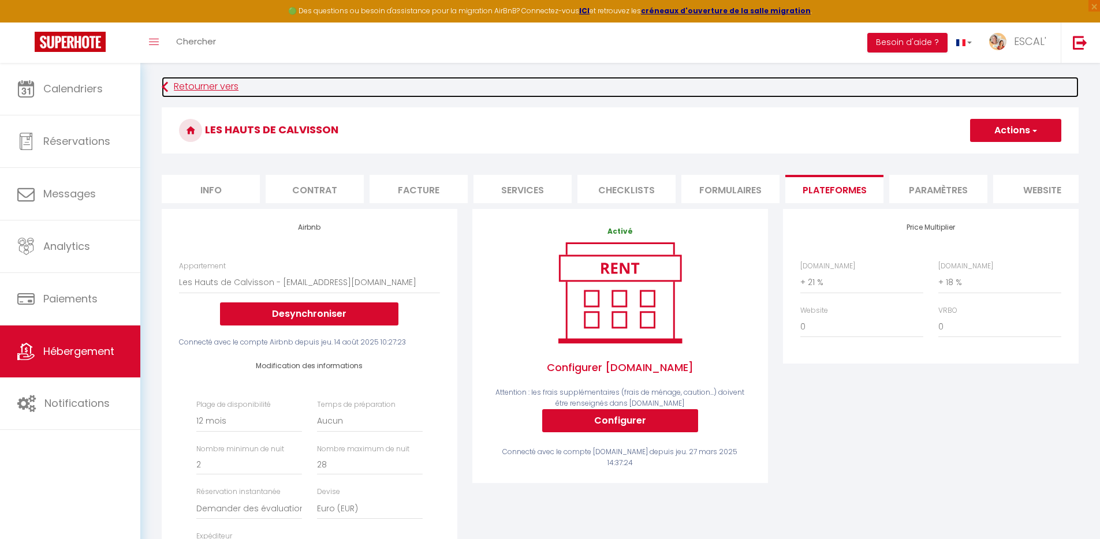
click at [225, 88] on link "Retourner vers" at bounding box center [620, 87] width 917 height 21
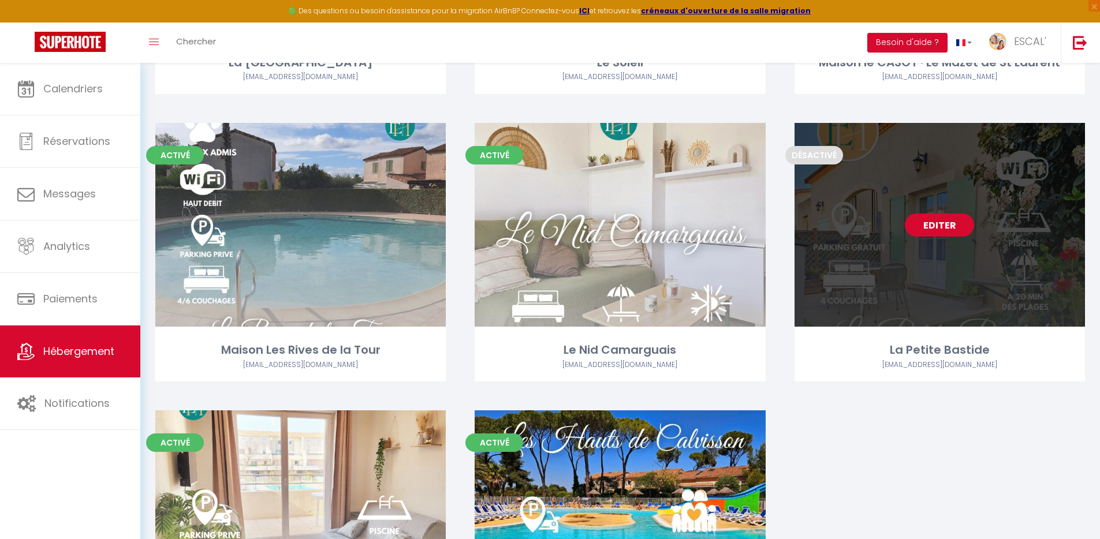
scroll to position [303, 0]
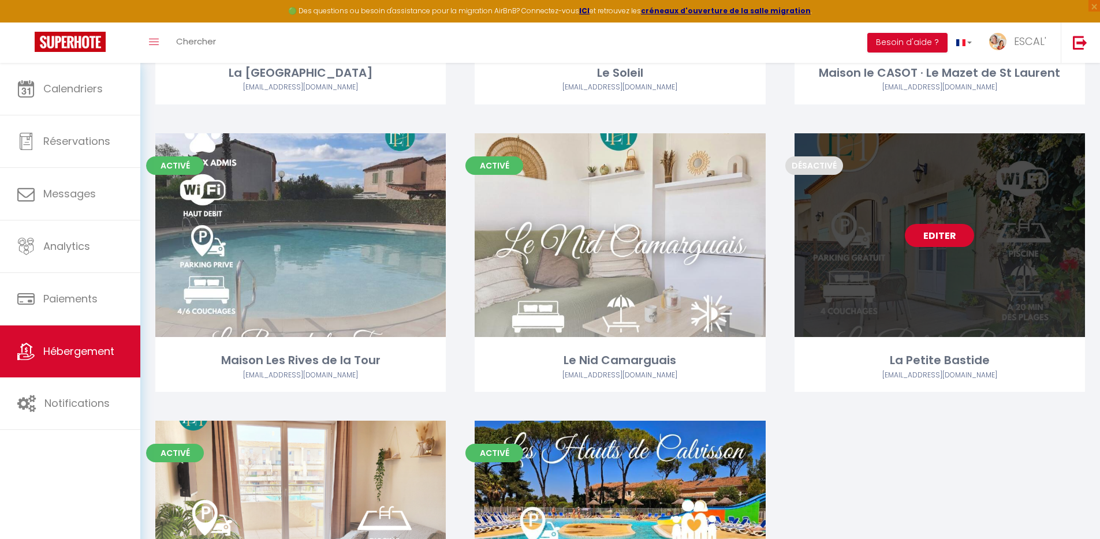
click at [935, 230] on link "Editer" at bounding box center [939, 235] width 69 height 23
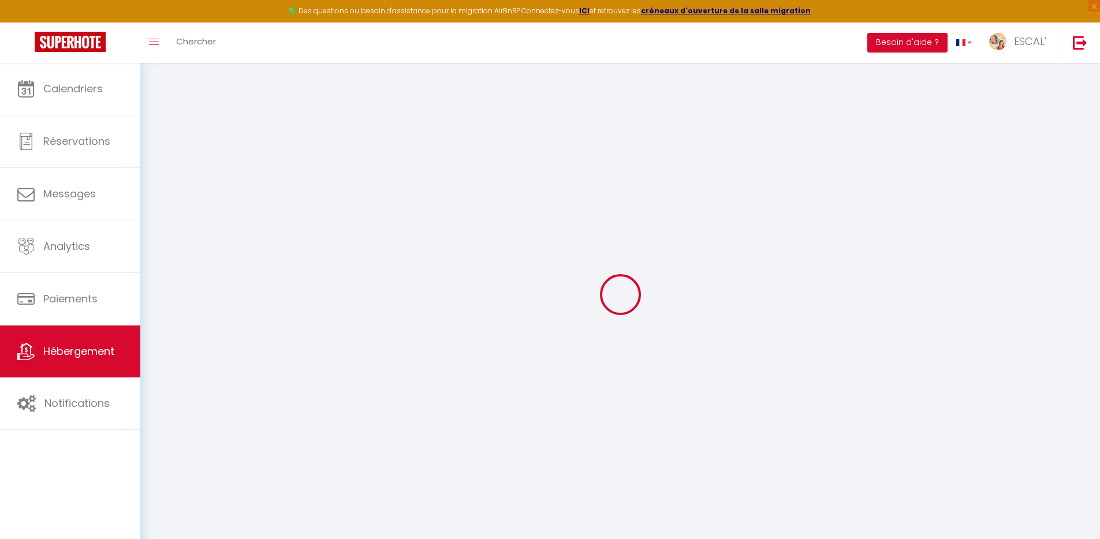
select select
checkbox input "false"
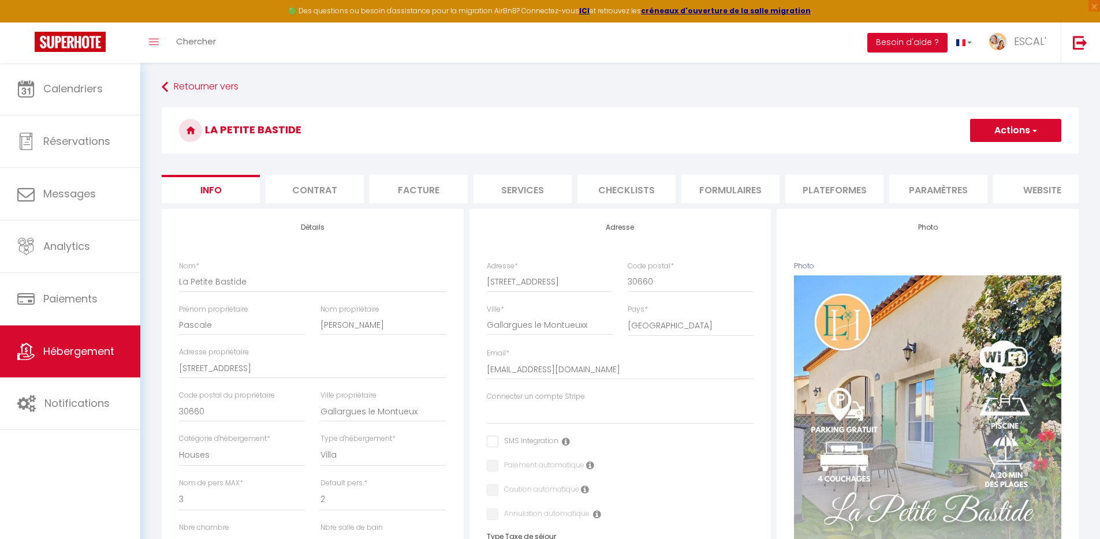
click at [933, 188] on li "Paramètres" at bounding box center [939, 189] width 98 height 28
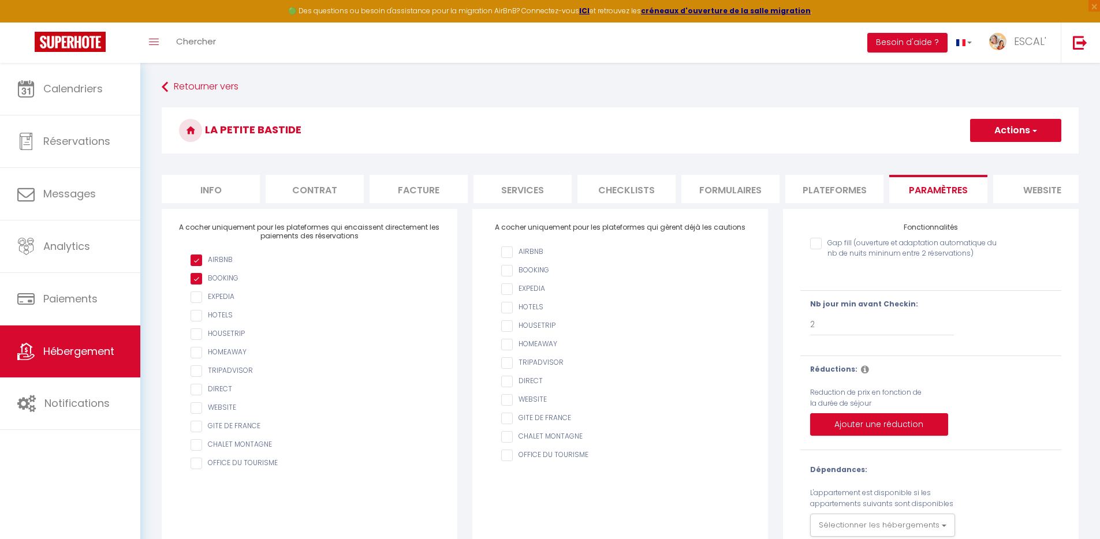
click at [851, 187] on li "Plateformes" at bounding box center [835, 189] width 98 height 28
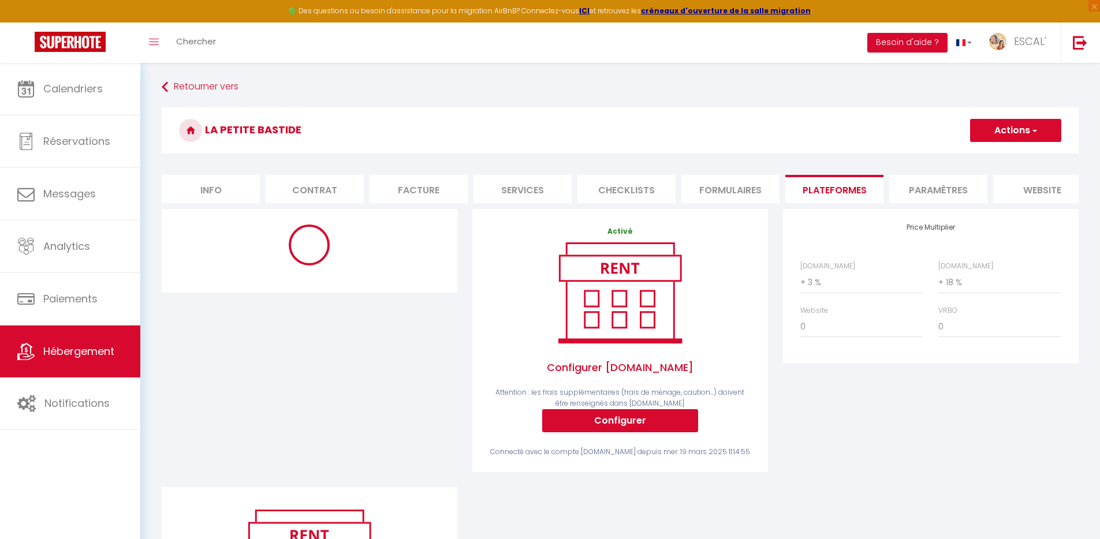
select select
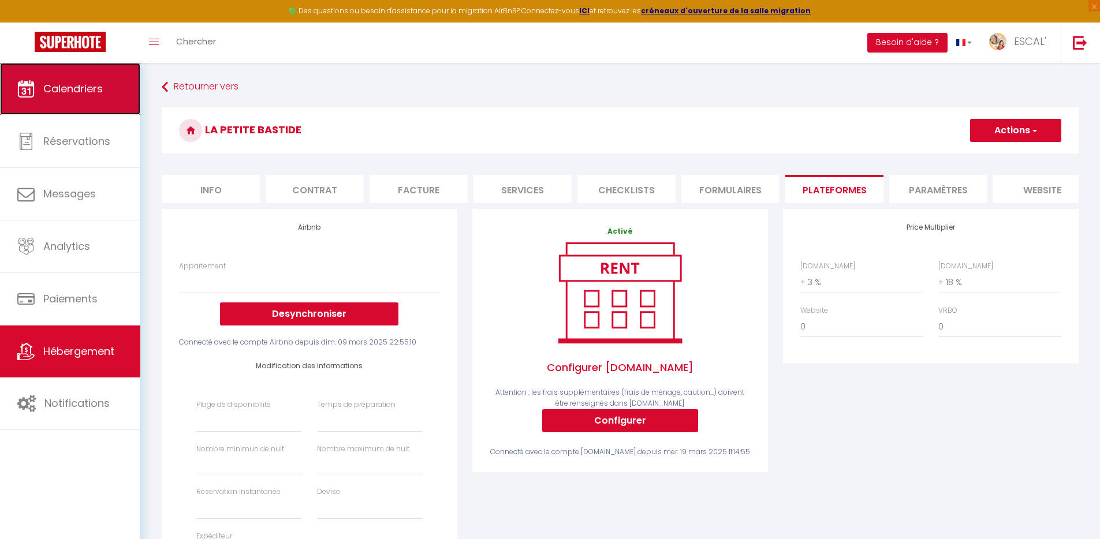
click at [90, 93] on span "Calendriers" at bounding box center [72, 88] width 59 height 14
